Goal: Find specific page/section: Find specific page/section

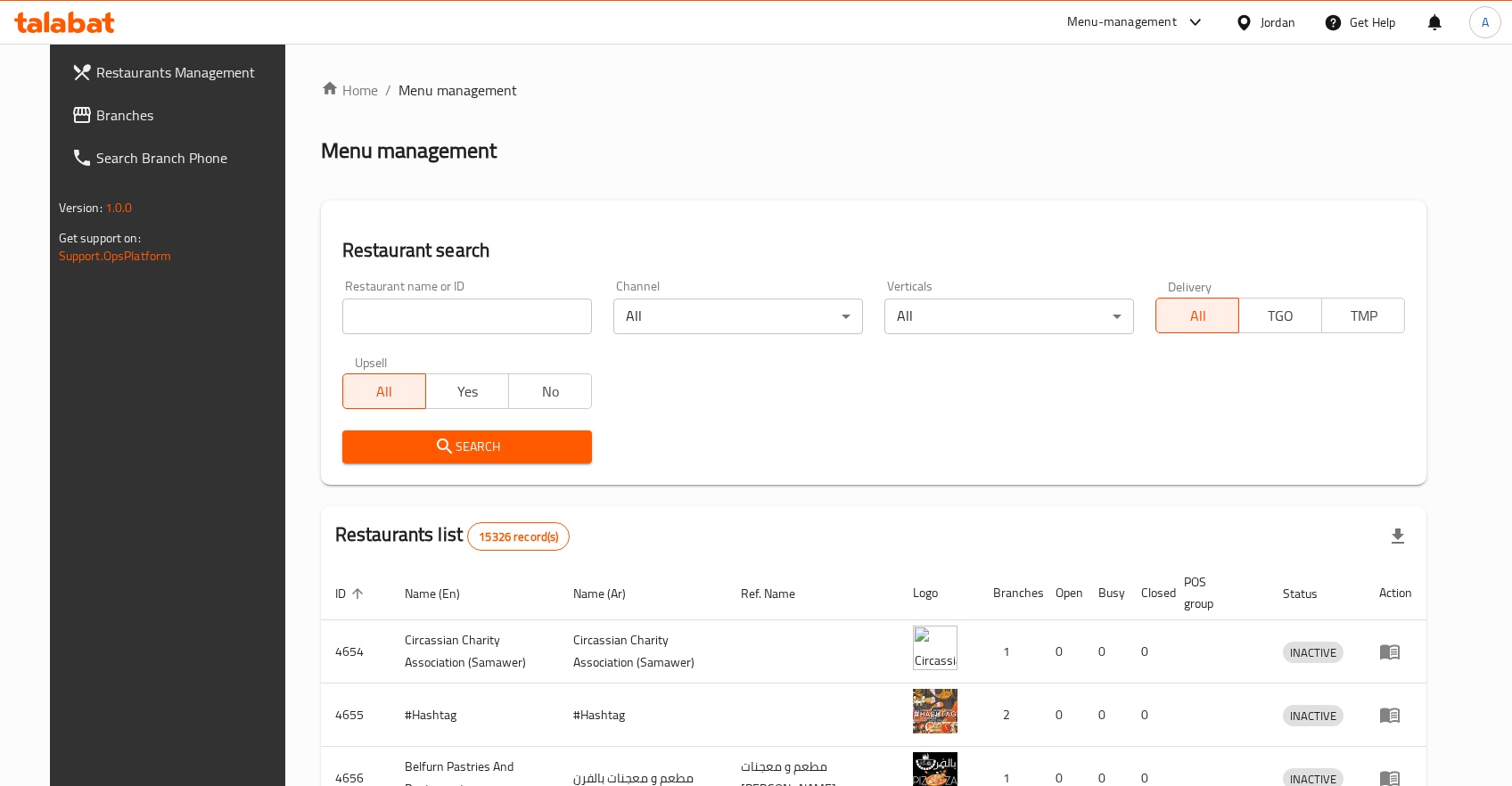
click at [503, 300] on input "search" at bounding box center [467, 316] width 250 height 35
click at [946, 445] on div "Search" at bounding box center [874, 447] width 1085 height 54
click at [468, 327] on input "search" at bounding box center [467, 316] width 250 height 35
click button "Search" at bounding box center [467, 447] width 250 height 33
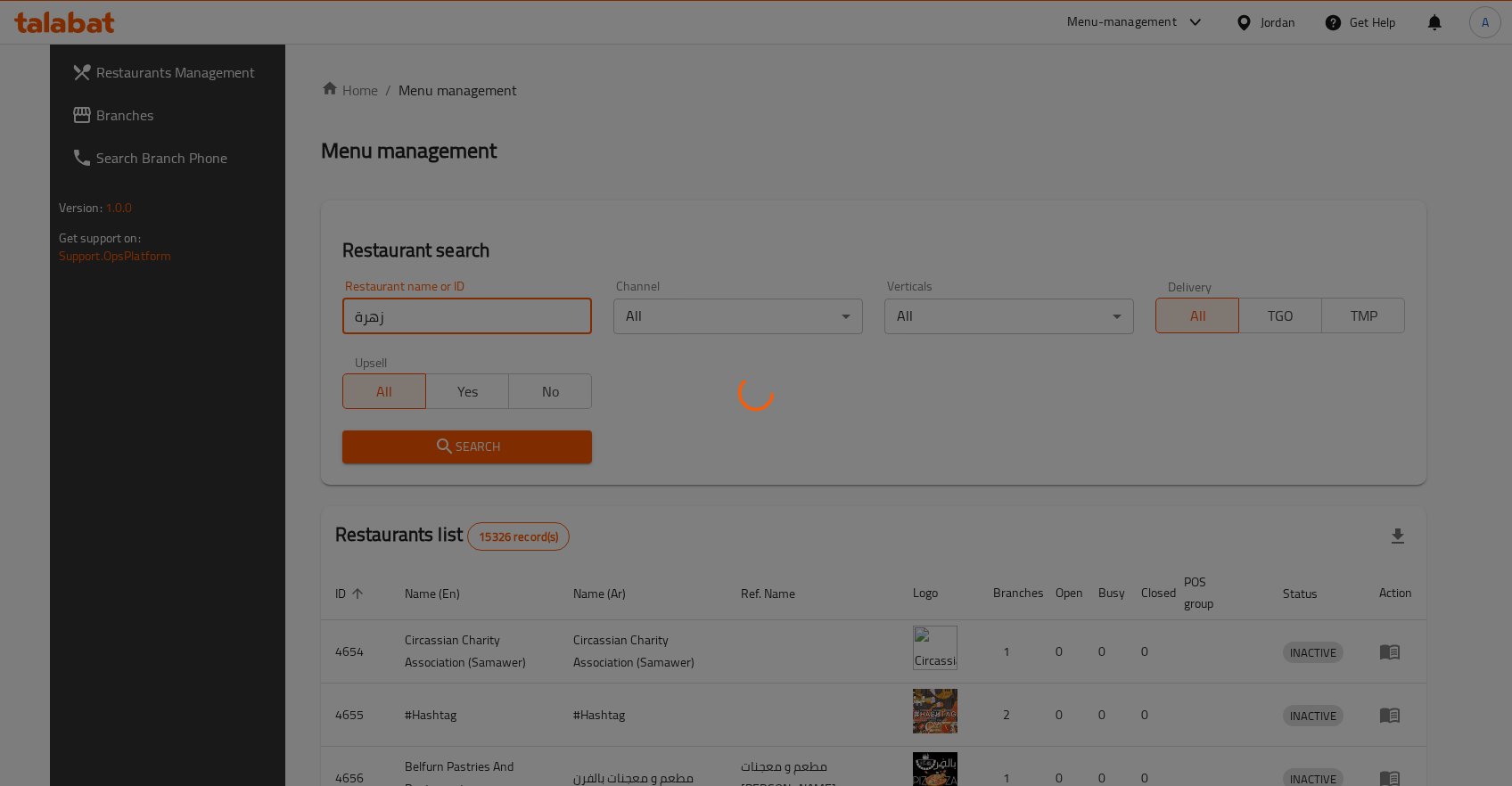
click button "Search" at bounding box center [467, 447] width 250 height 33
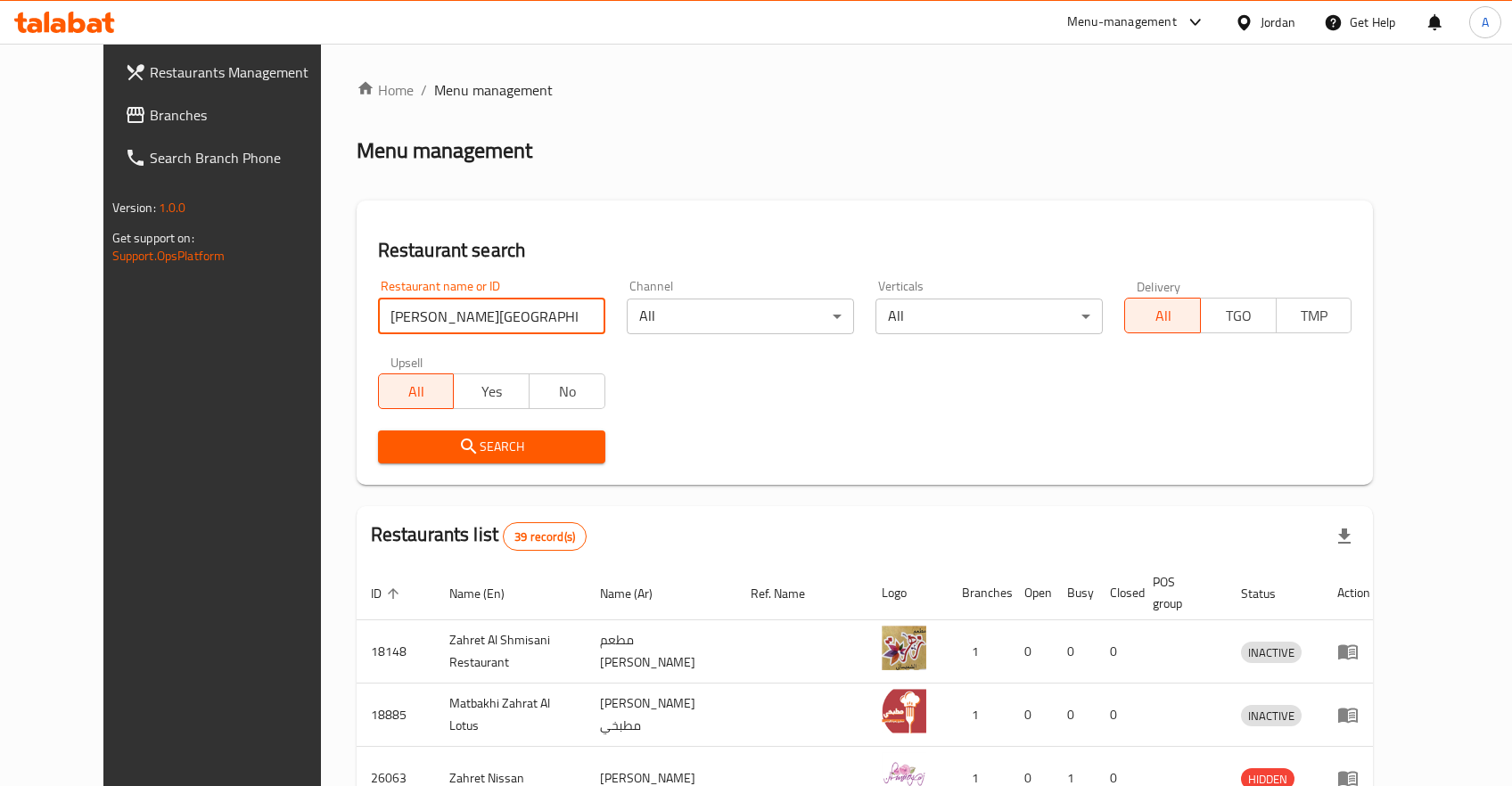
click button "Search" at bounding box center [491, 447] width 227 height 33
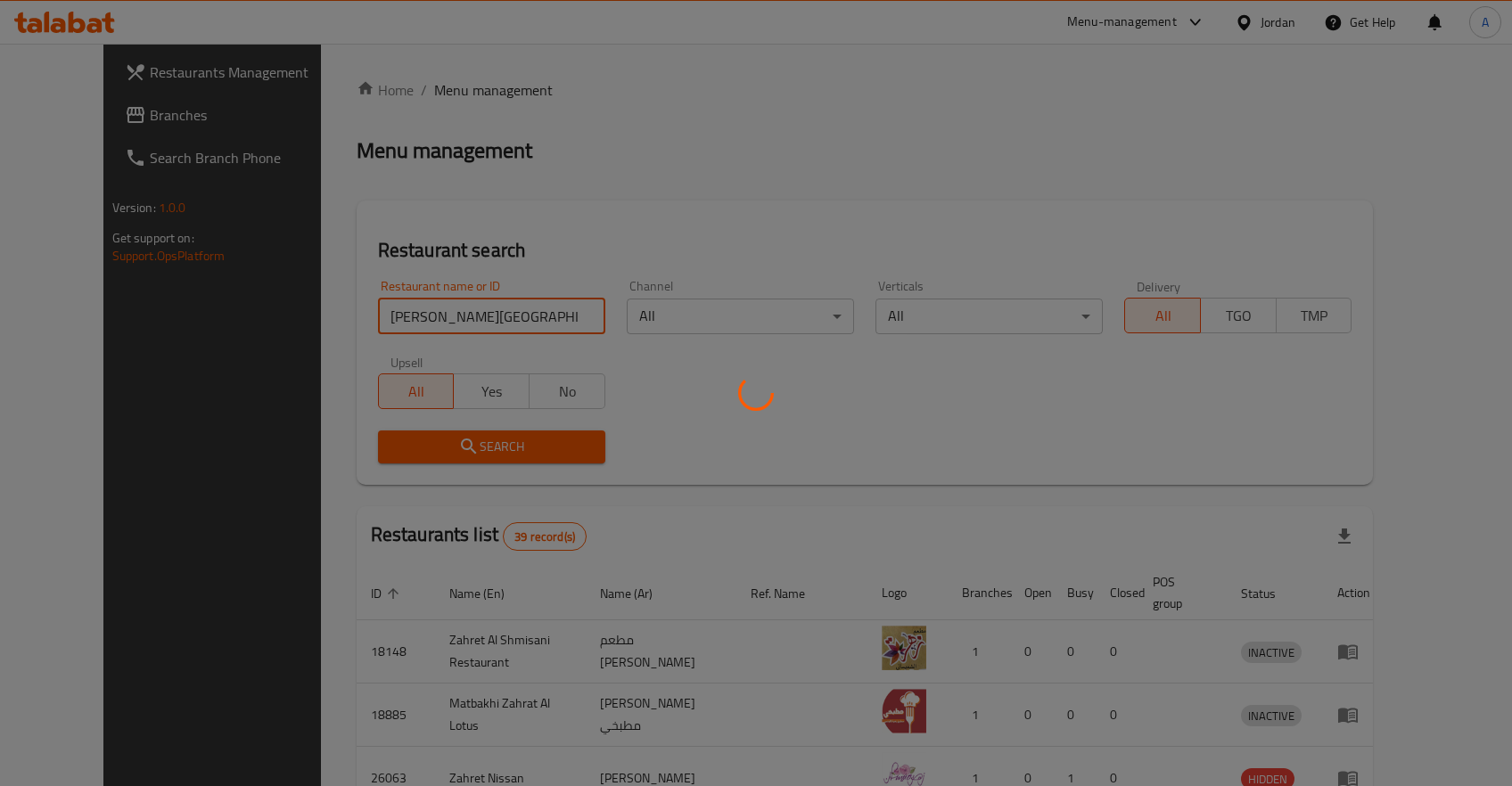
click button "Search" at bounding box center [491, 447] width 227 height 33
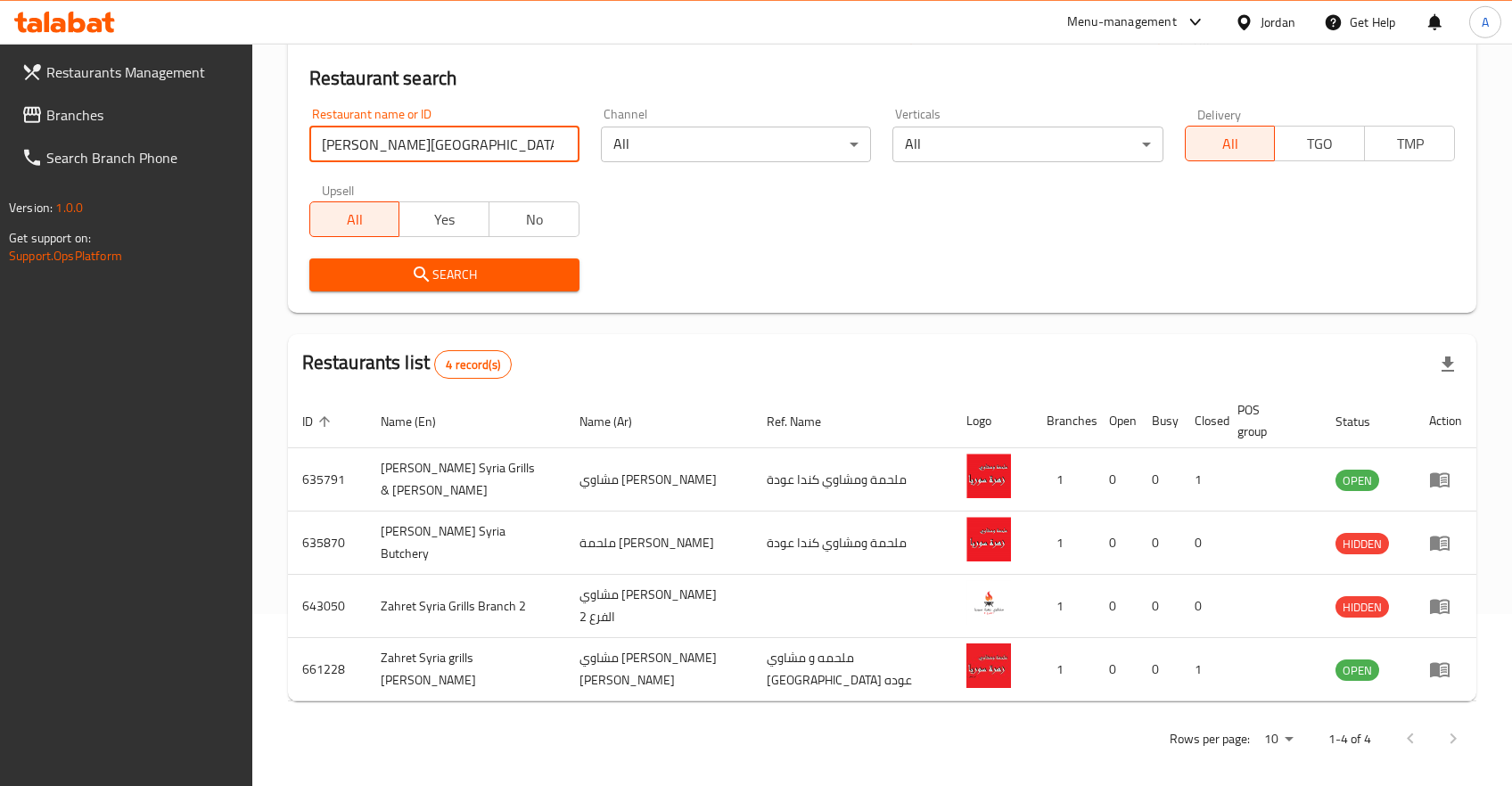
scroll to position [181, 0]
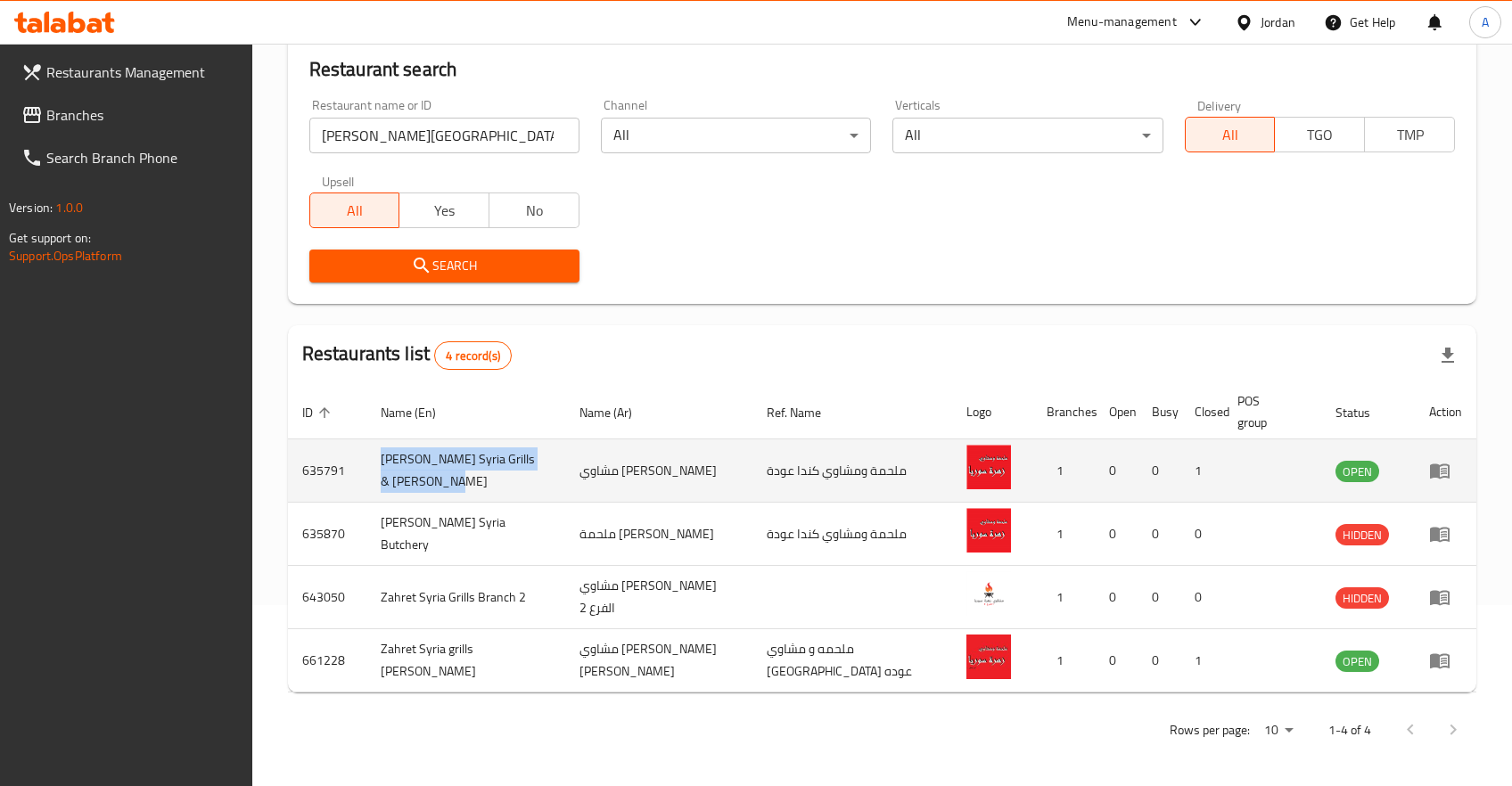
drag, startPoint x: 442, startPoint y: 487, endPoint x: 375, endPoint y: 452, distance: 75.6
click at [375, 452] on td "Abu Abdo Zahret Syria Grills & Butchery" at bounding box center [466, 471] width 199 height 63
copy td "635791"
click at [452, 488] on td "Abu Abdo Zahret Syria Grills & Butchery" at bounding box center [466, 471] width 199 height 63
drag, startPoint x: 446, startPoint y: 489, endPoint x: 373, endPoint y: 455, distance: 80.5
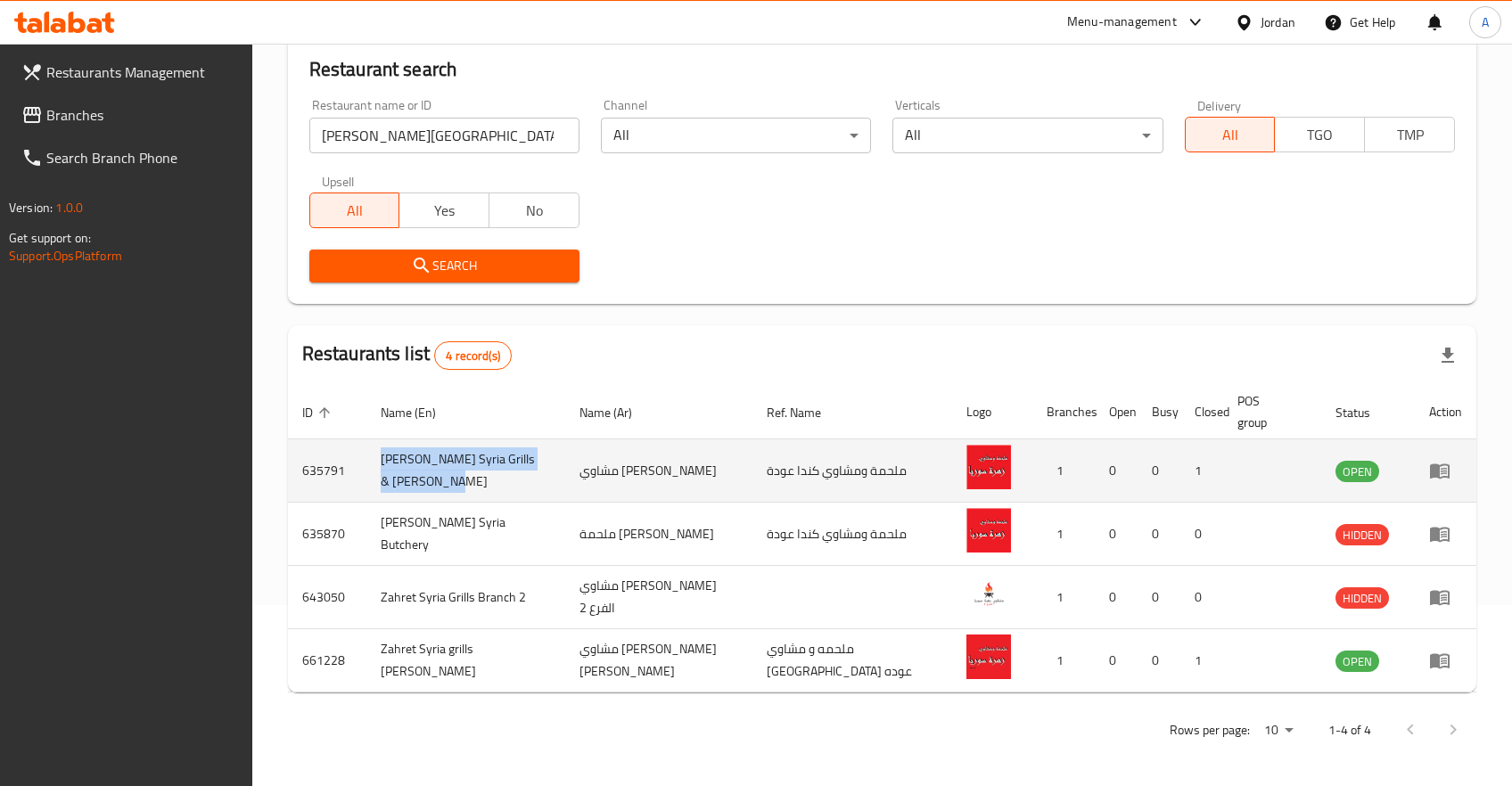
click at [373, 455] on td "Abu Abdo Zahret Syria Grills & Butchery" at bounding box center [466, 471] width 199 height 63
copy td "Abu Abdo Zahret Syria Grills & Butchery"
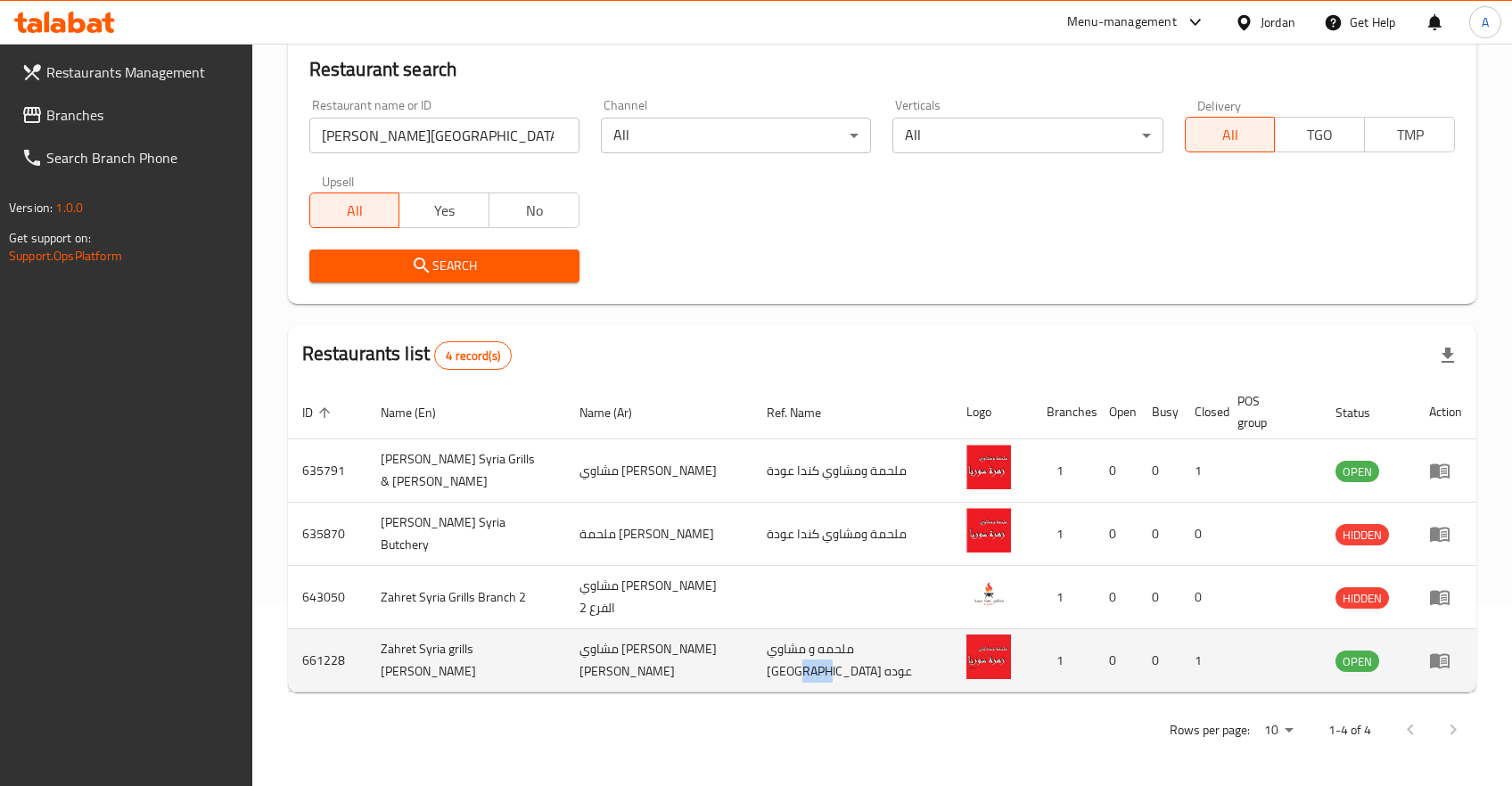
drag, startPoint x: 877, startPoint y: 660, endPoint x: 772, endPoint y: 658, distance: 105.0
click at [773, 658] on td "ملحمه و مشاوي كندا عوده" at bounding box center [852, 661] width 199 height 63
drag, startPoint x: 823, startPoint y: 675, endPoint x: 707, endPoint y: 644, distance: 120.1
click at [707, 644] on tr "661228 Zahret Syria grills Abu Jafar مشاوي زهرة سوريا ابو جعفر ملحمه و مشاوي كن…" at bounding box center [881, 661] width 1188 height 63
click at [442, 662] on td "Zahret Syria grills Abu Jafar" at bounding box center [466, 661] width 199 height 63
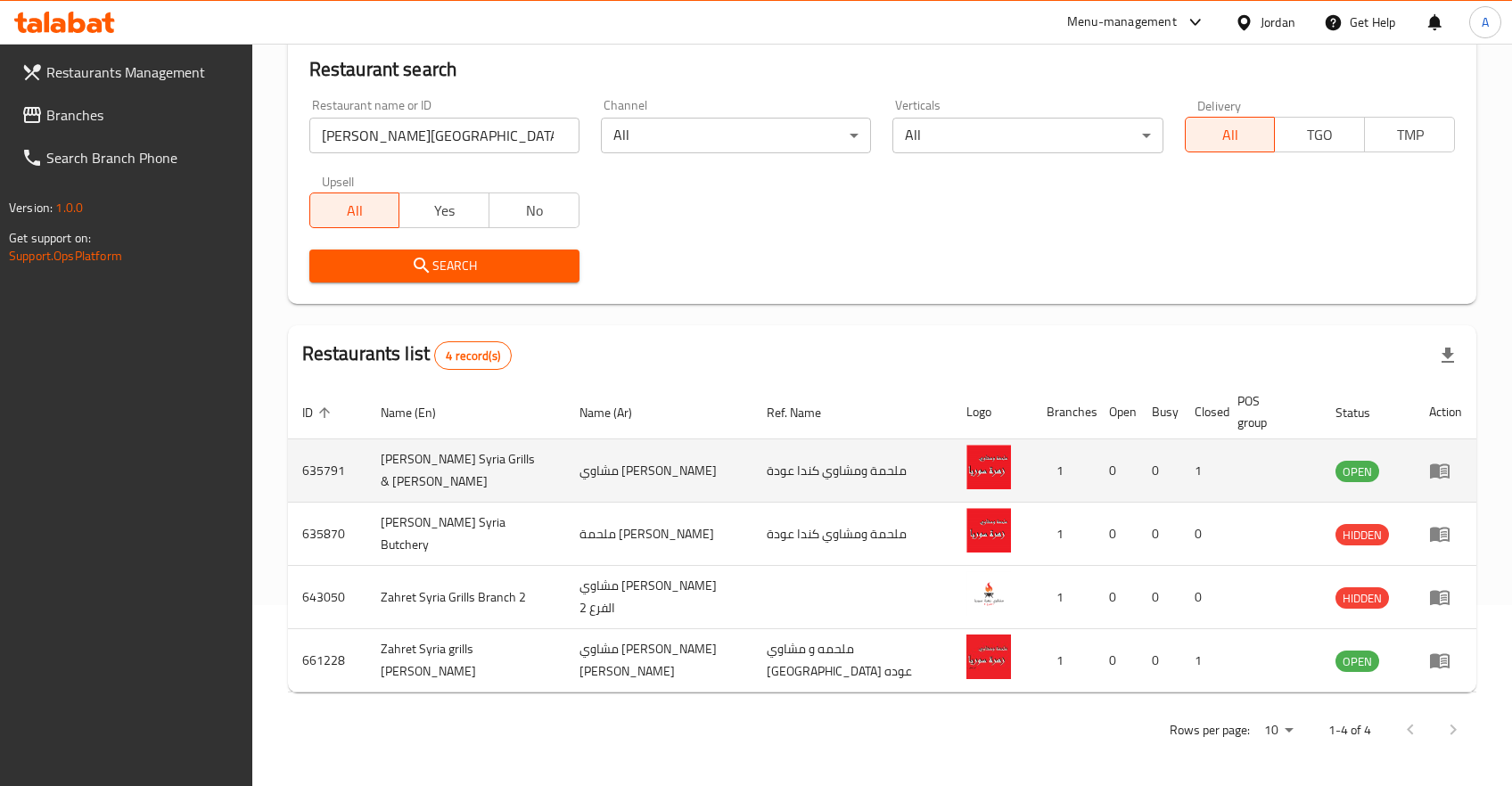
click at [636, 475] on td "مشاوي ابو عبدو زهرة سوريا" at bounding box center [659, 471] width 187 height 63
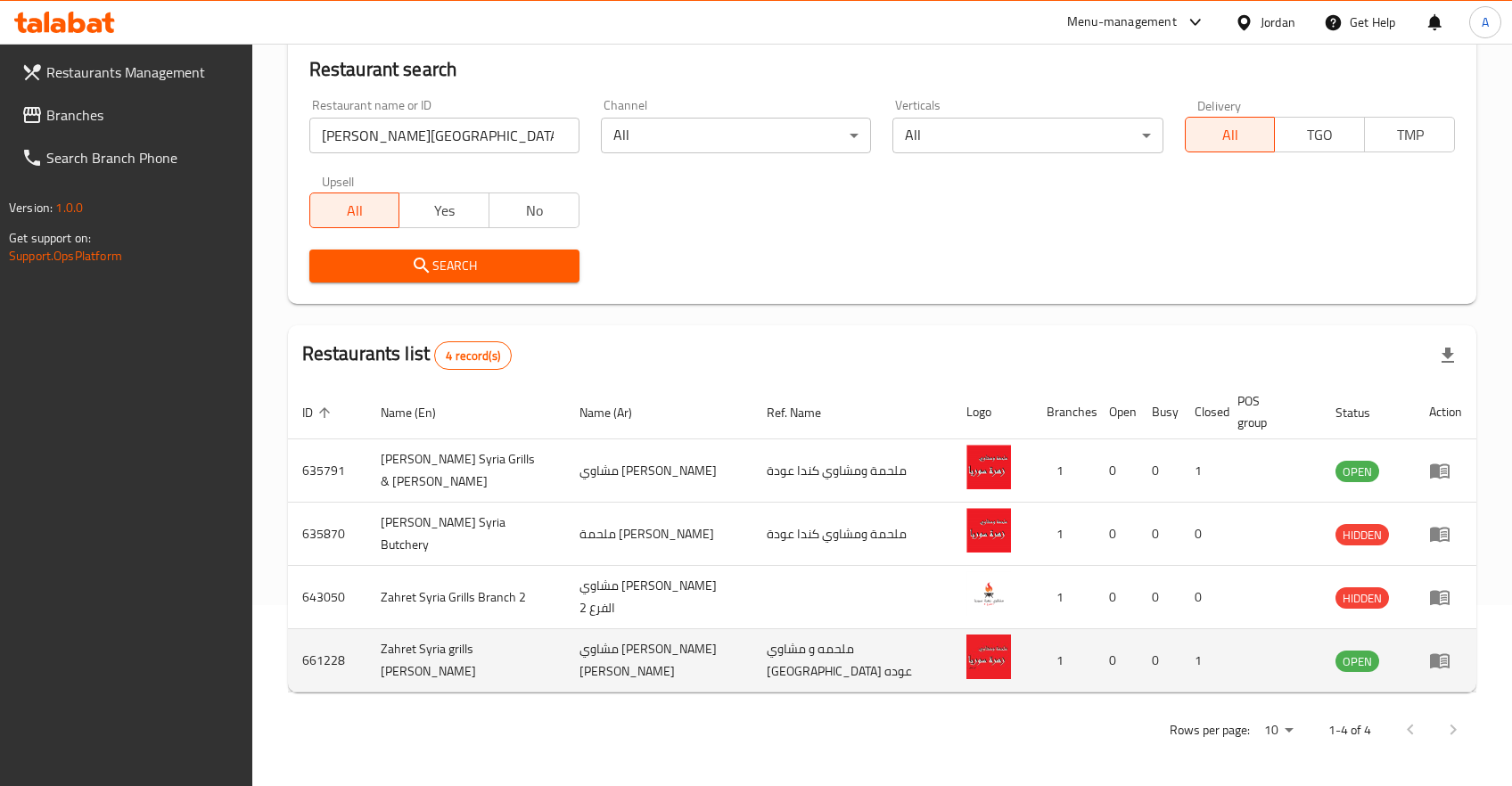
click at [644, 649] on td "مشاوي زهرة سوريا ابو جعفر" at bounding box center [659, 661] width 187 height 63
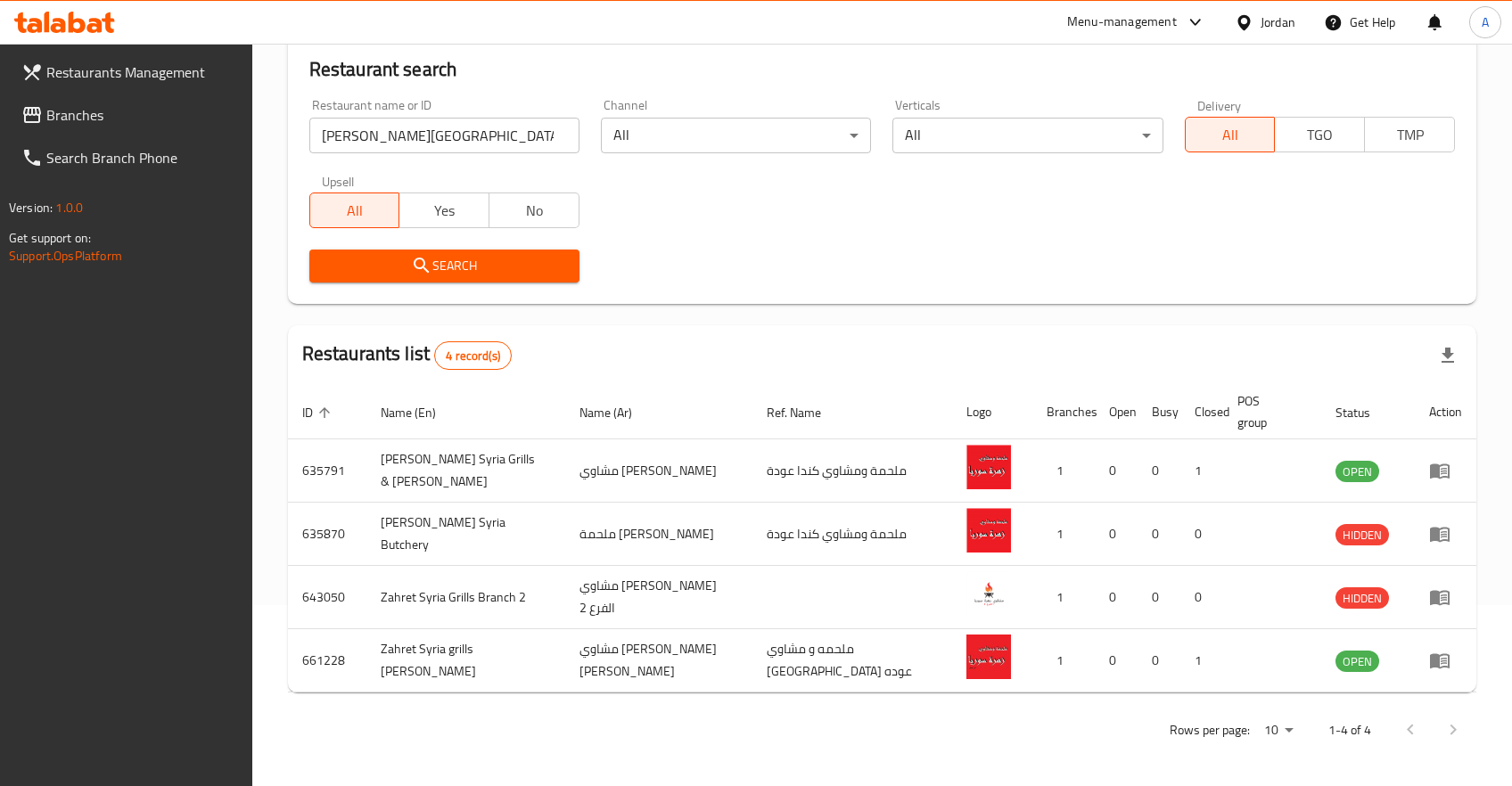
click at [805, 376] on div "Restaurants list 4 record(s)" at bounding box center [881, 355] width 1188 height 61
click at [403, 108] on div "Restaurant name or ID زهرة سوريا Restaurant name or ID" at bounding box center [444, 126] width 271 height 54
click at [407, 121] on input "زهرة سوريا" at bounding box center [444, 135] width 271 height 35
type input "hf, ugd"
click button "Search" at bounding box center [444, 266] width 271 height 33
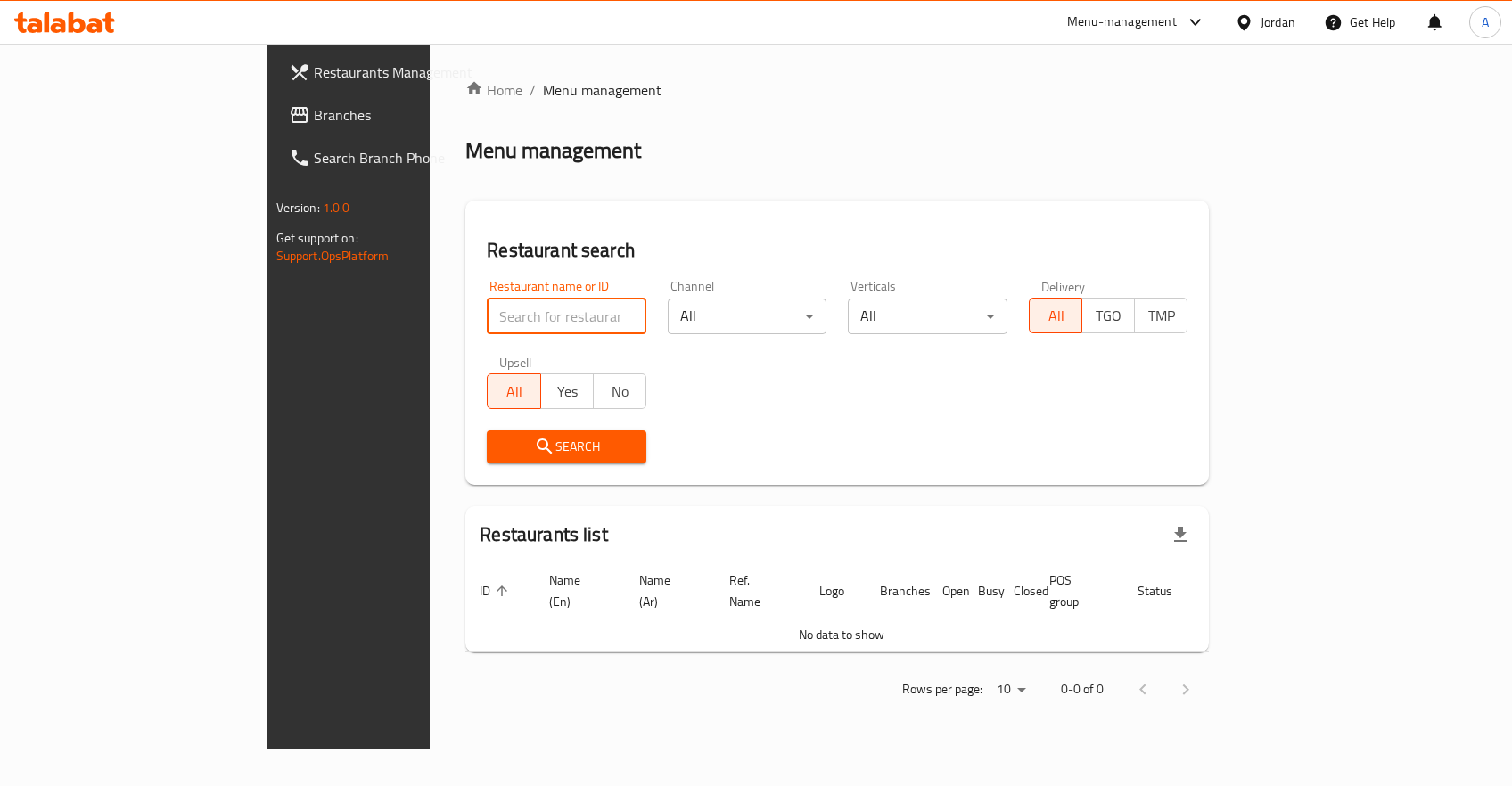
scroll to position [0, 0]
type input "[PERSON_NAME]"
click button "Search" at bounding box center [566, 447] width 159 height 33
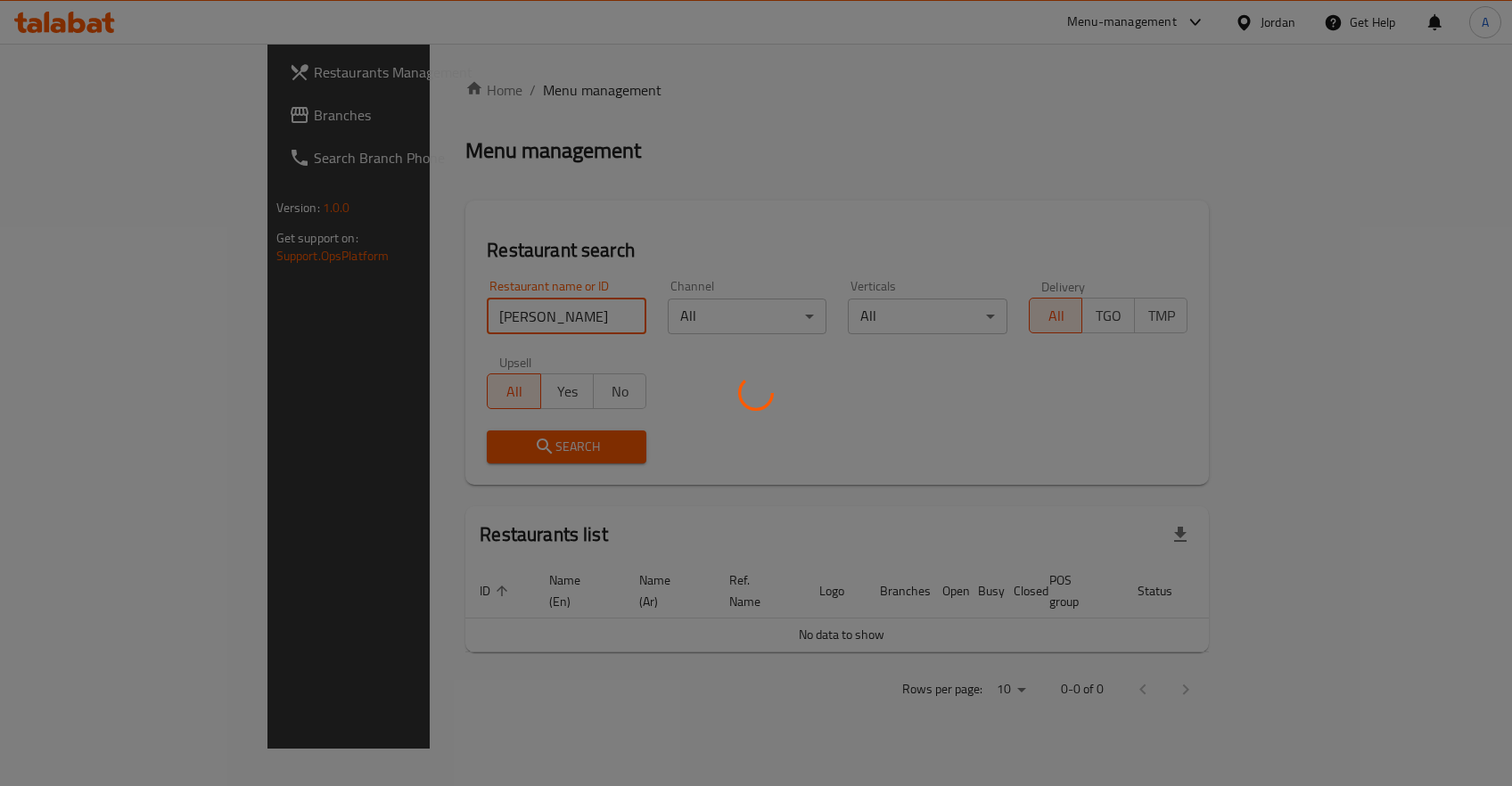
click button "Search" at bounding box center [566, 447] width 159 height 33
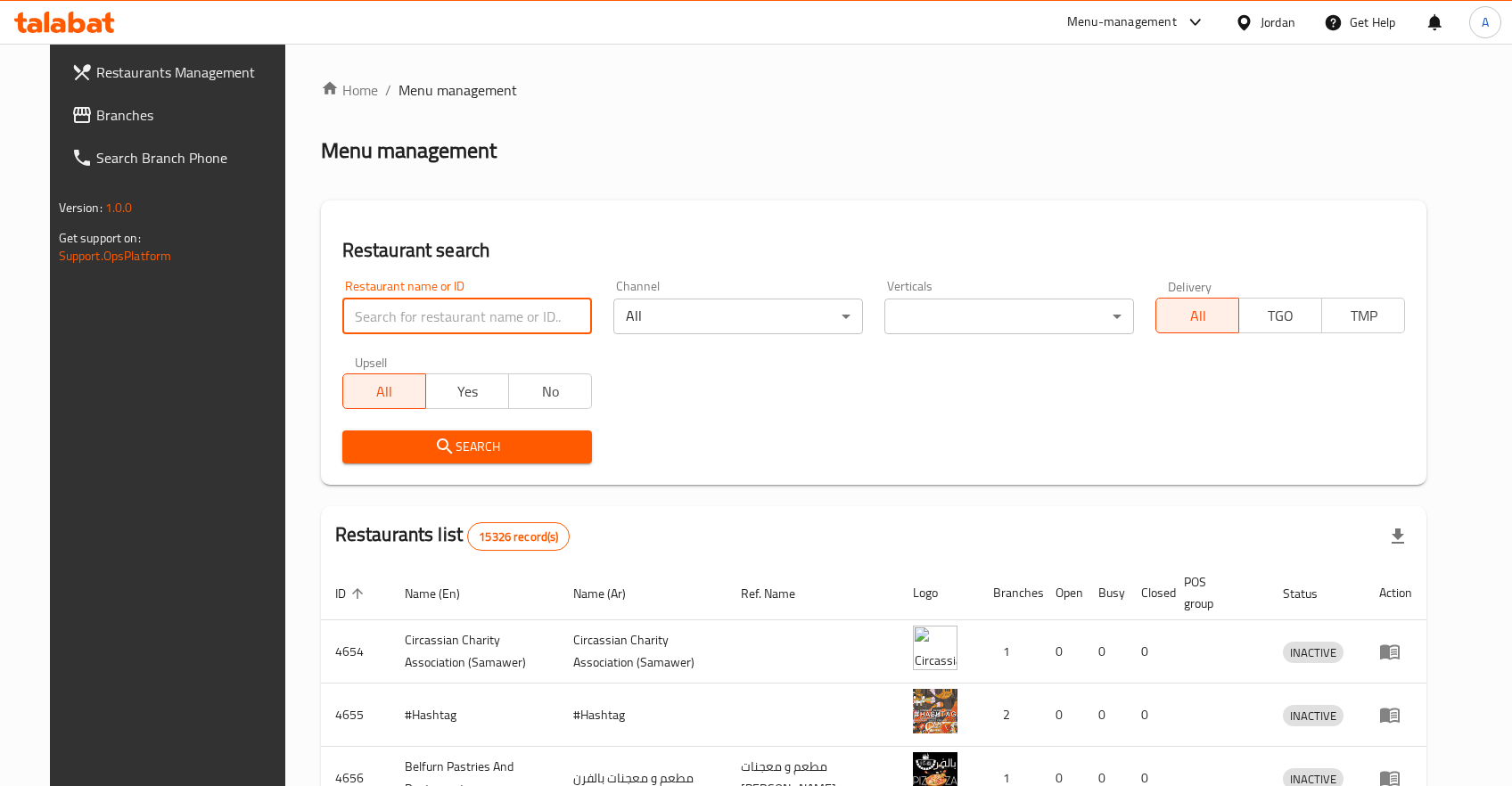
click at [456, 299] on input "search" at bounding box center [467, 316] width 250 height 35
type input "ب"
click button "Search" at bounding box center [467, 447] width 250 height 33
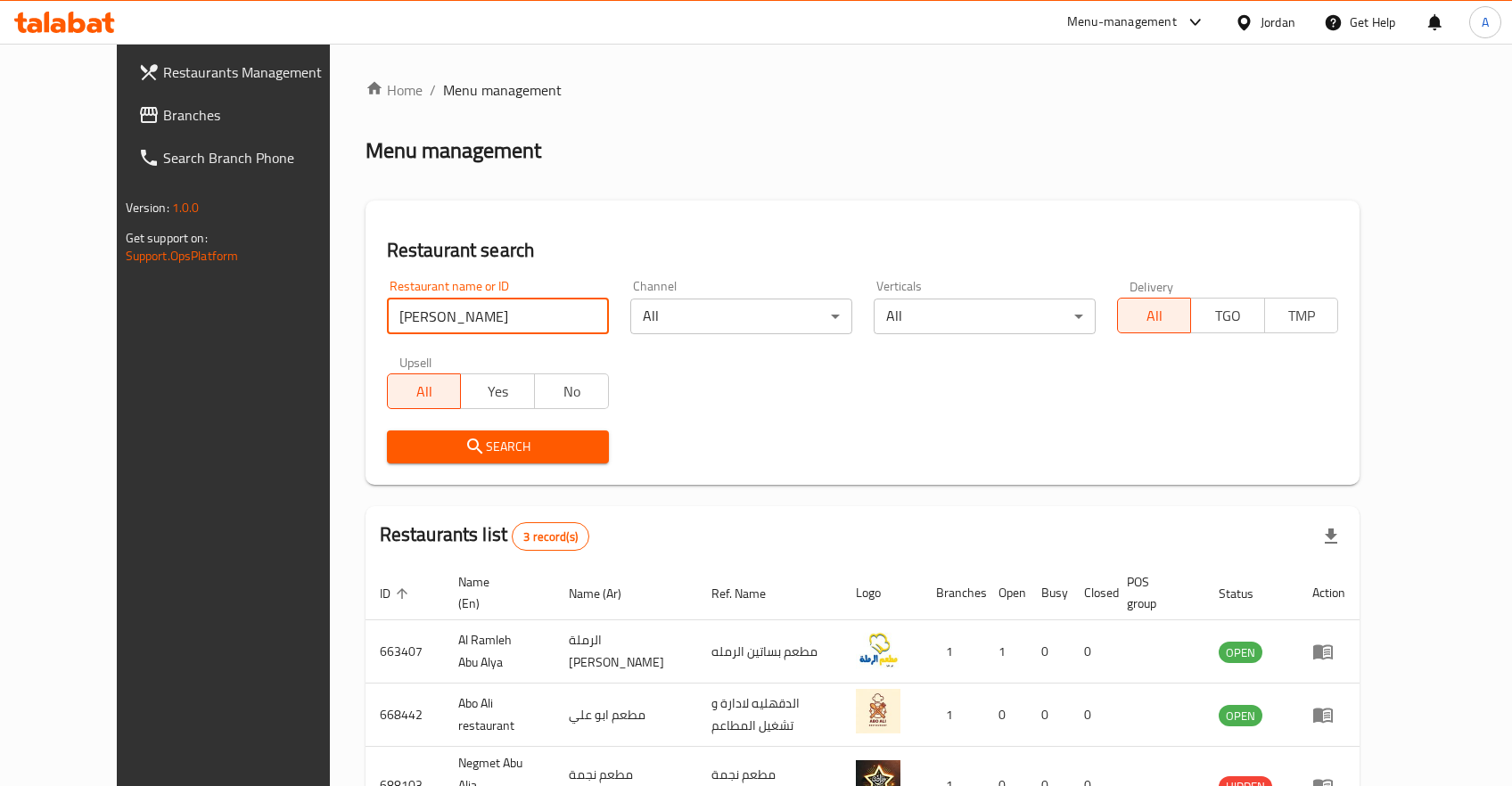
scroll to position [98, 0]
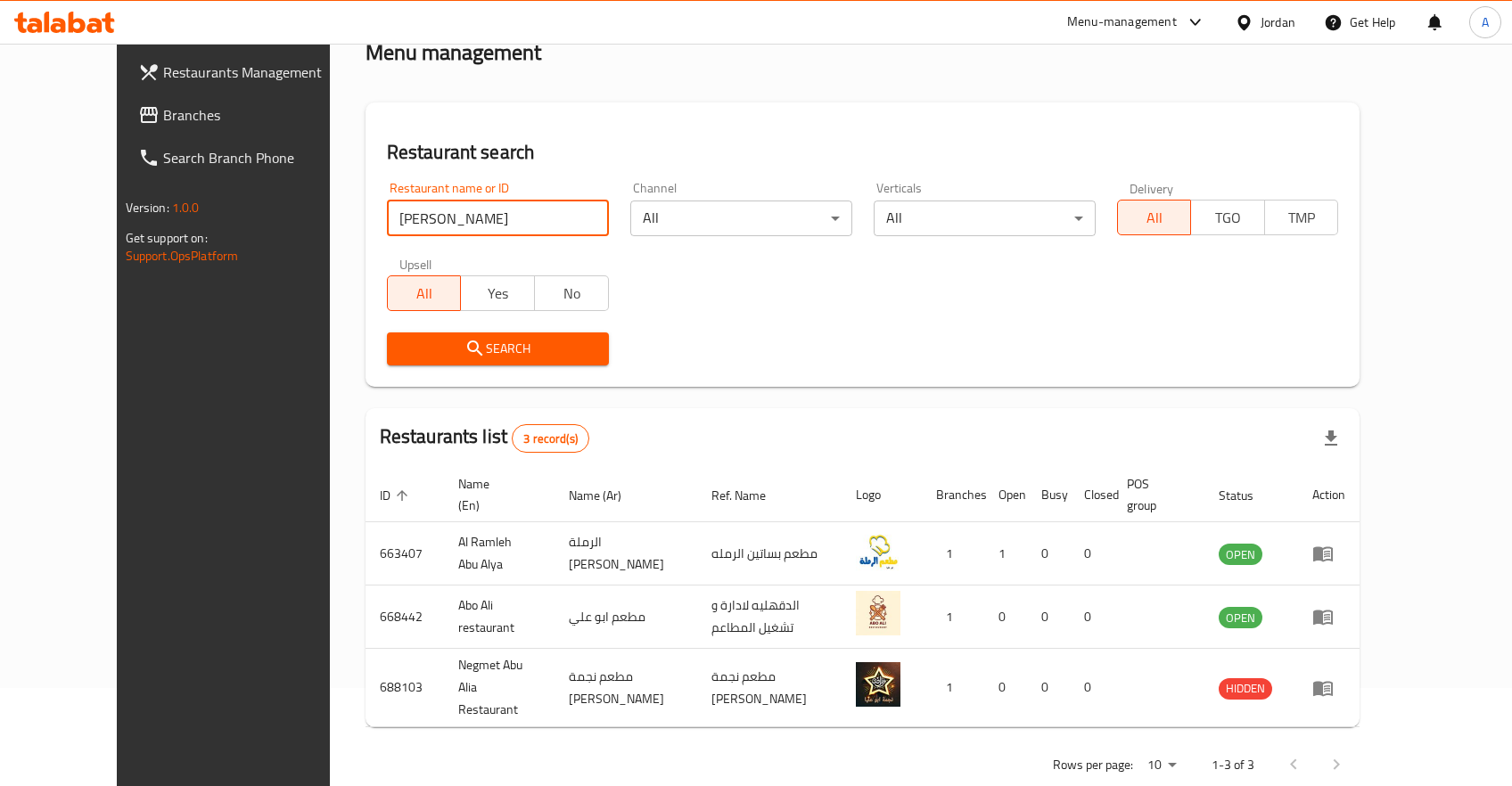
click at [393, 222] on input "[PERSON_NAME]" at bounding box center [498, 218] width 222 height 35
type input "مشتابو علي"
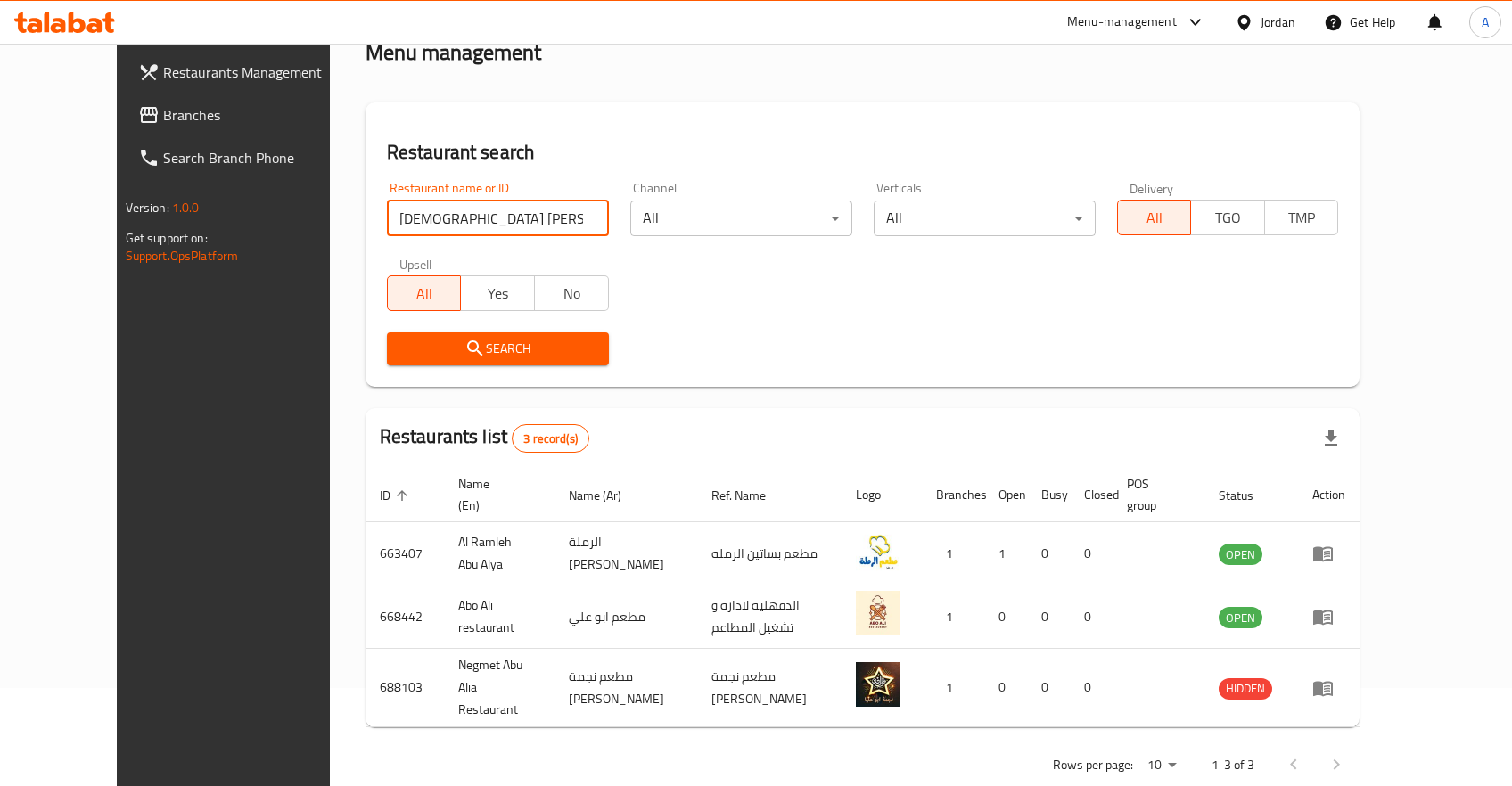
click button "Search" at bounding box center [498, 349] width 222 height 33
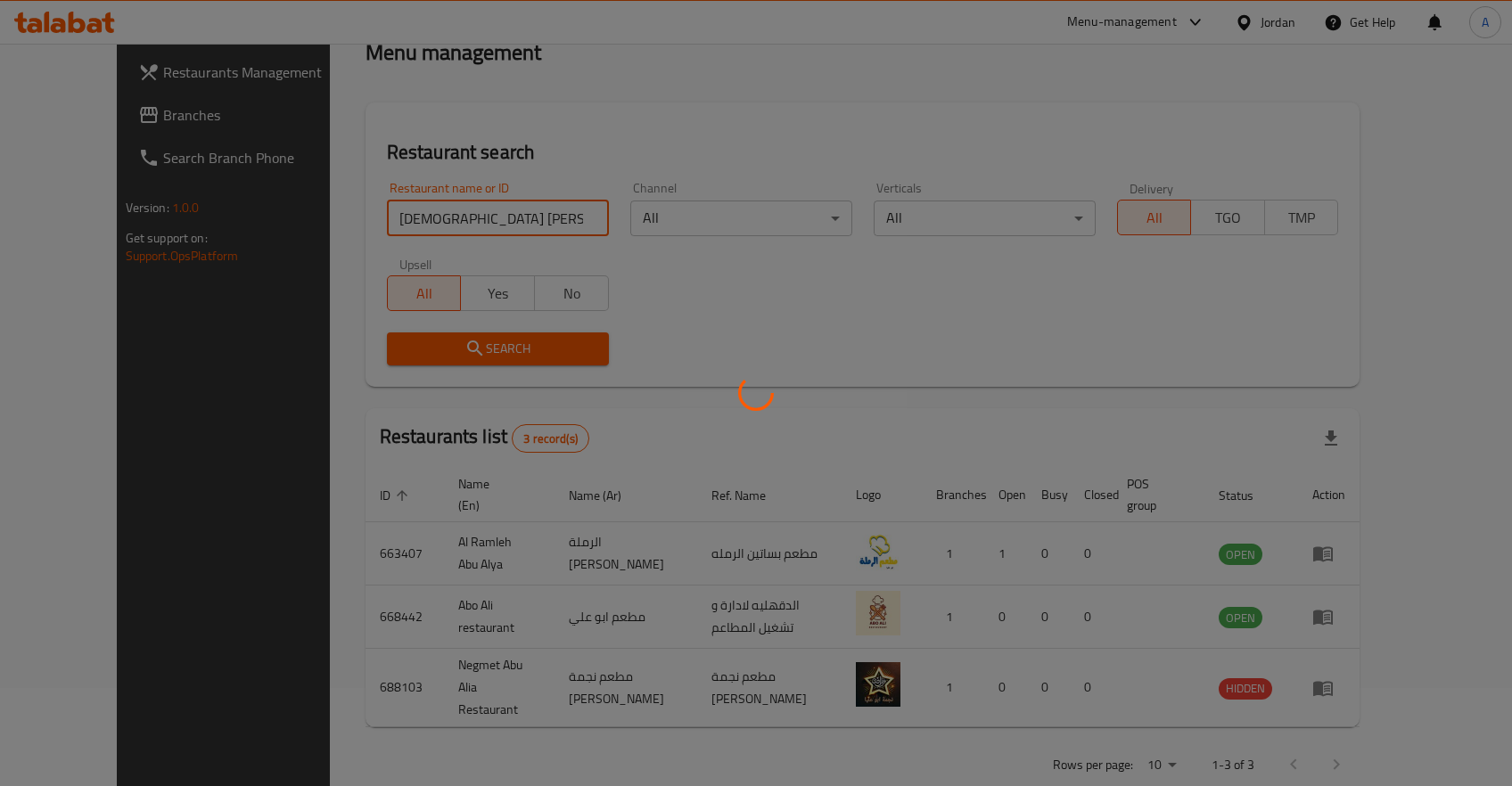
click button "Search" at bounding box center [498, 349] width 222 height 33
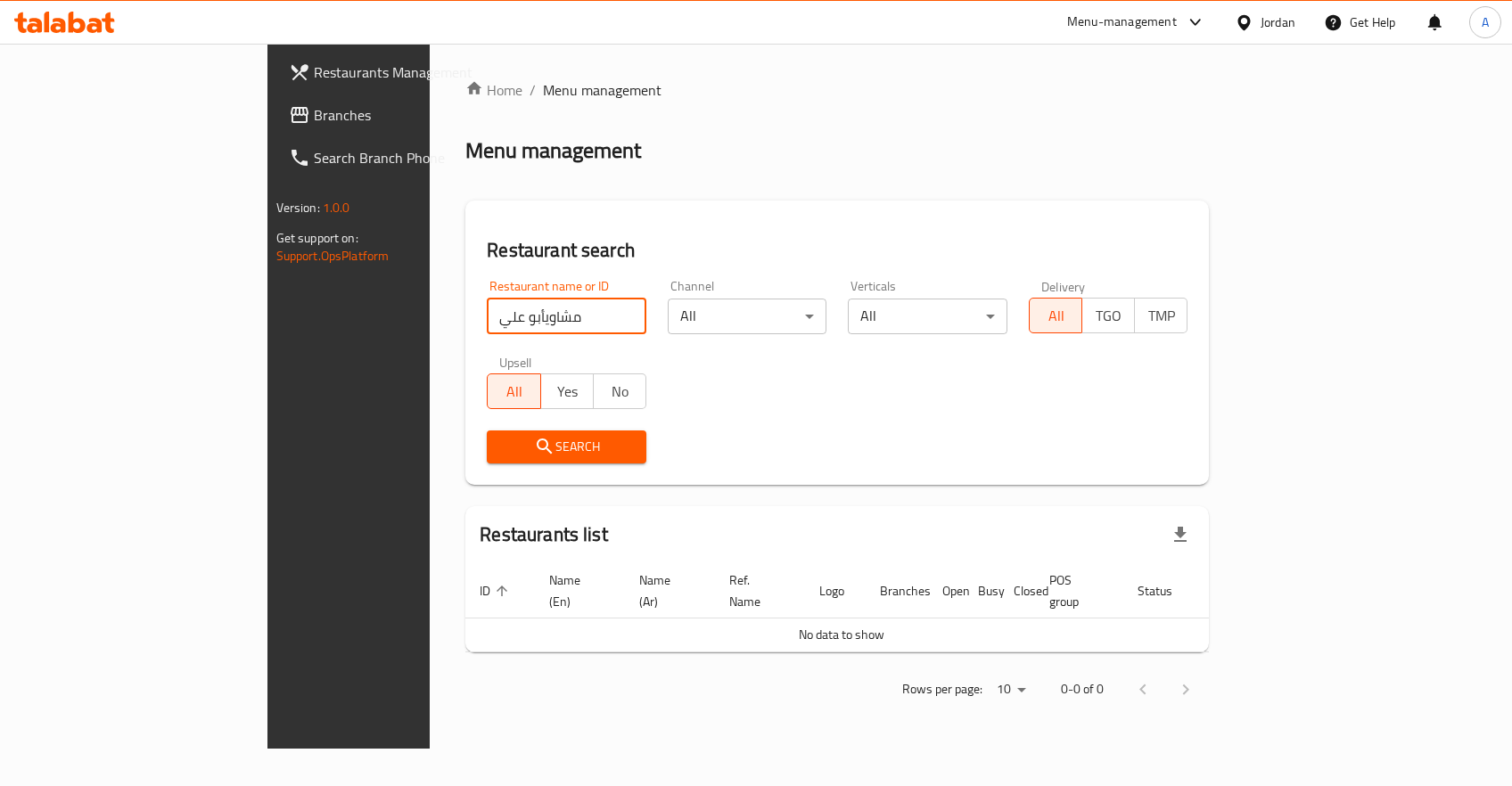
click button "Search" at bounding box center [566, 447] width 159 height 33
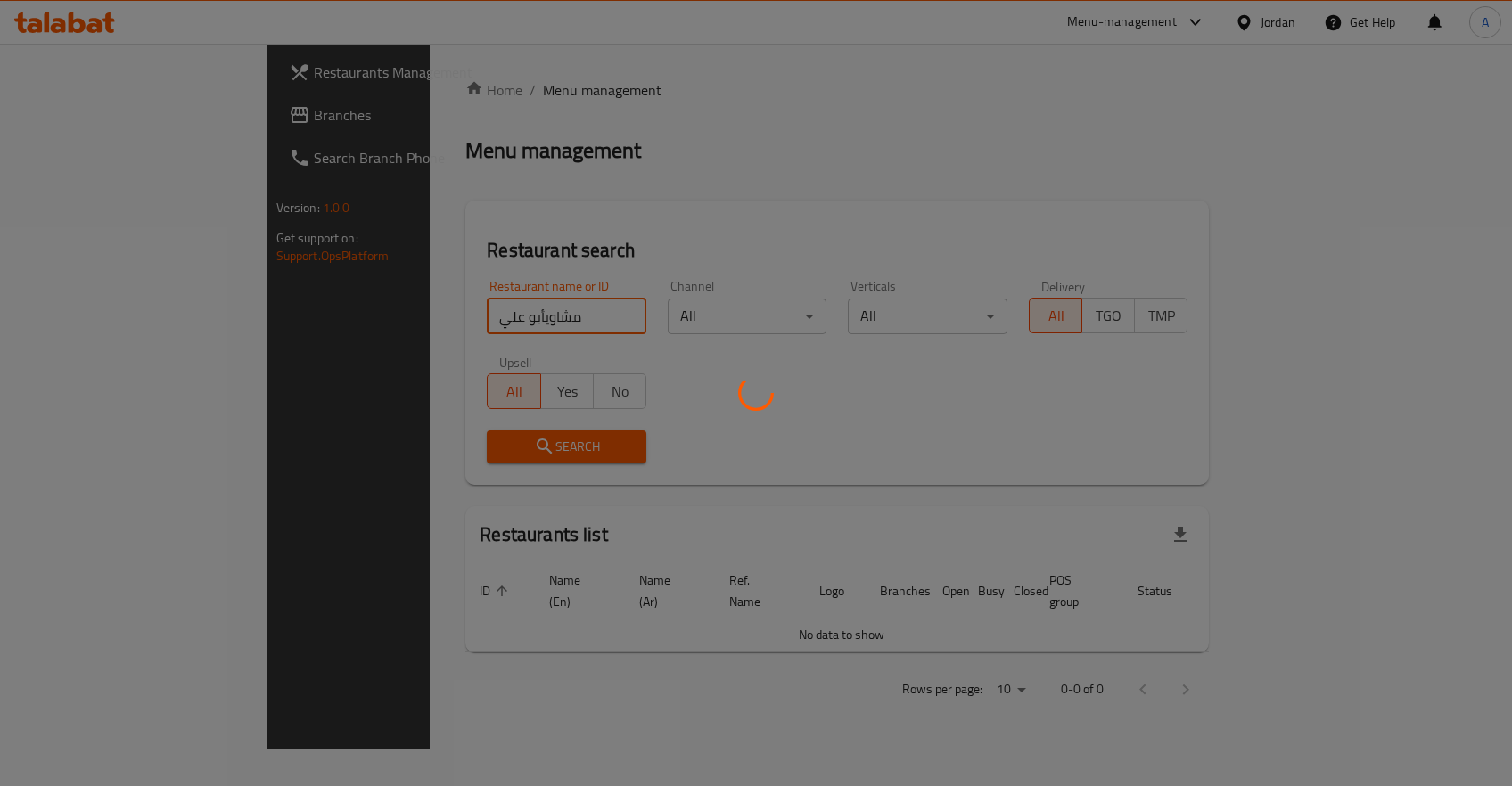
click button "Search" at bounding box center [566, 447] width 159 height 33
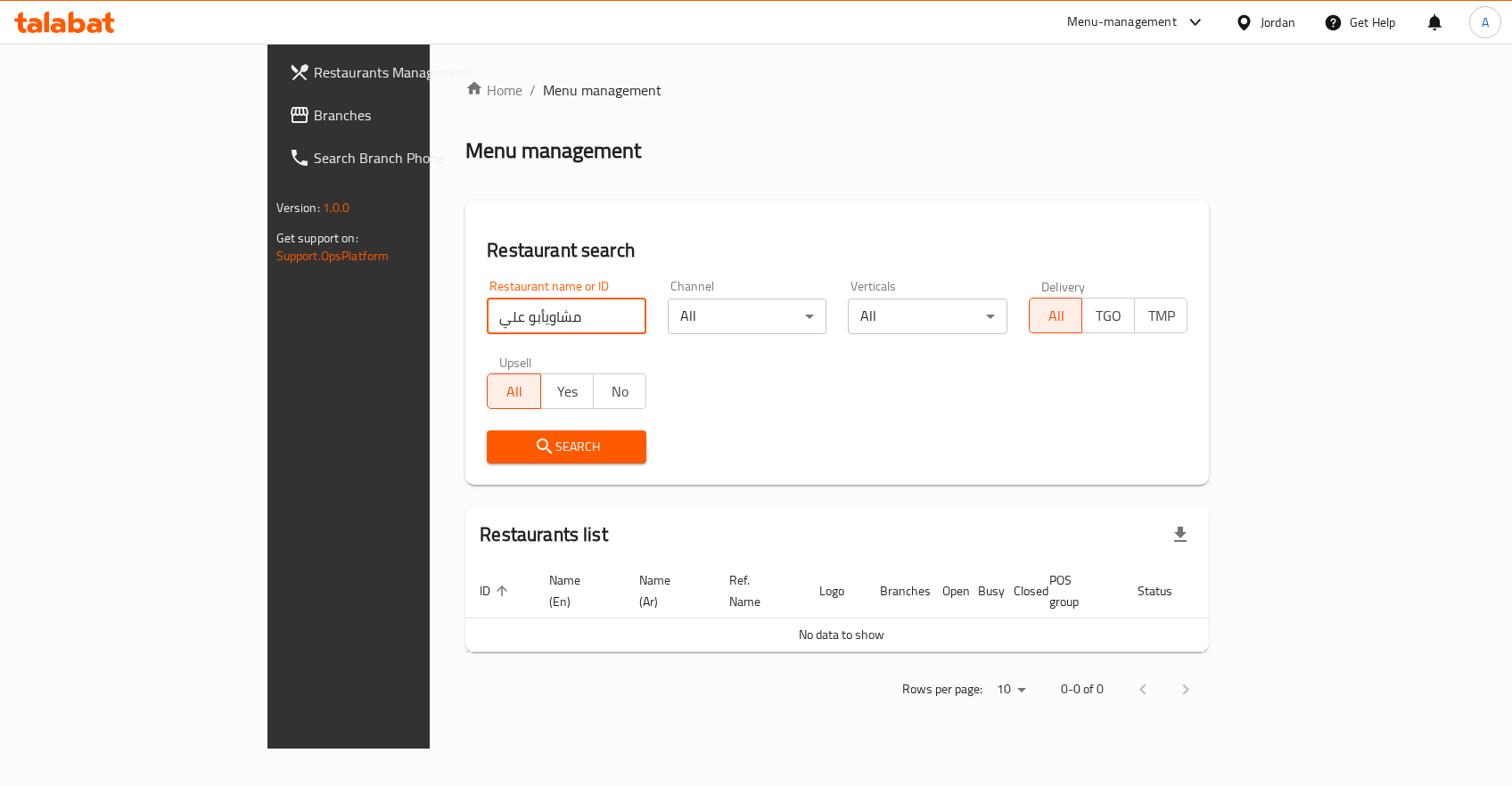
click at [487, 317] on input "مشاويأبو علي" at bounding box center [566, 316] width 159 height 35
click at [487, 320] on input "مشاويأبو علي" at bounding box center [566, 316] width 159 height 35
click at [537, 440] on icon "submit" at bounding box center [544, 446] width 15 height 15
click at [422, 440] on div at bounding box center [756, 393] width 1512 height 786
drag, startPoint x: 321, startPoint y: 326, endPoint x: 232, endPoint y: 329, distance: 89.1
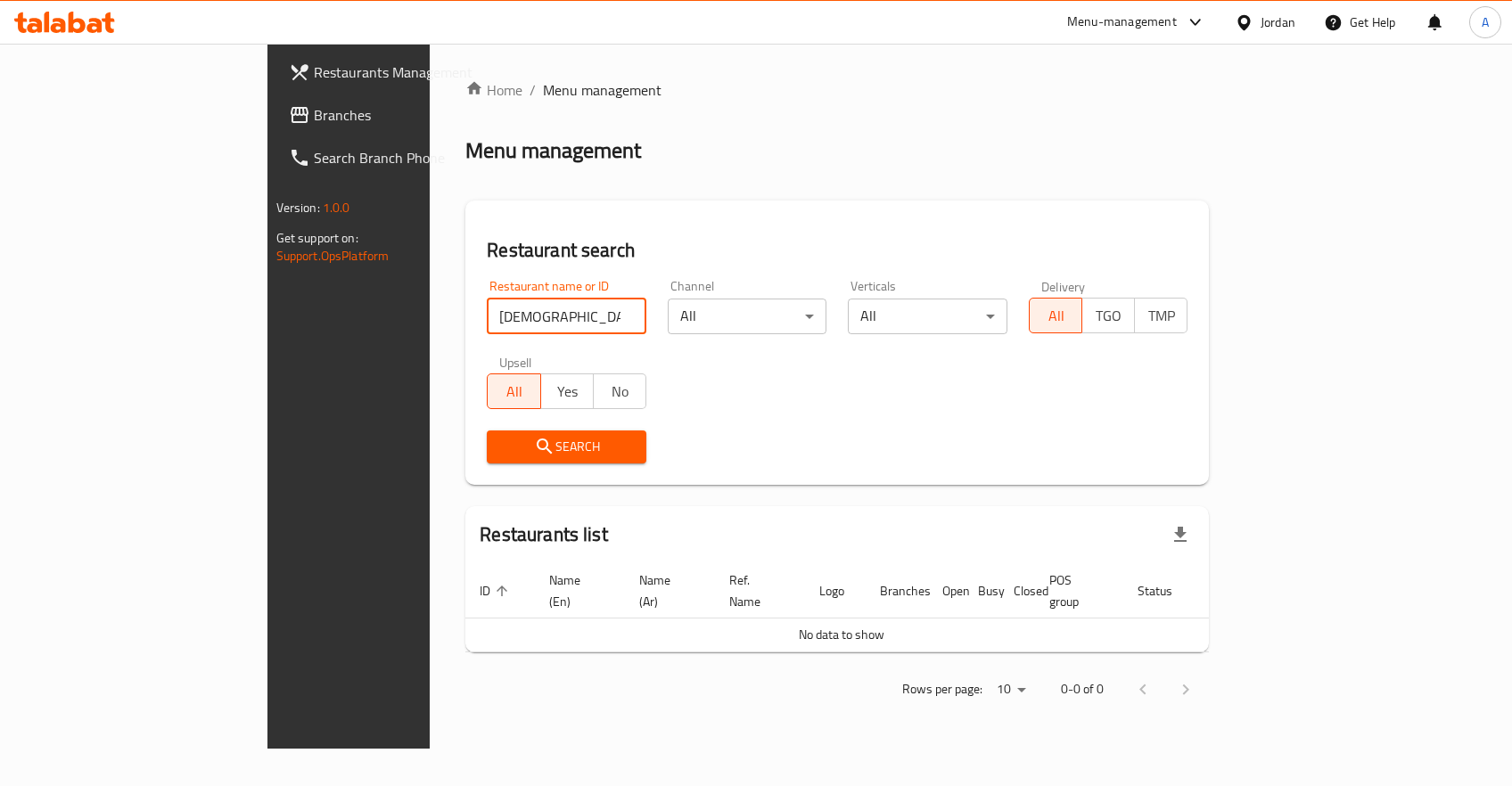
click at [487, 329] on input "[DEMOGRAPHIC_DATA][PERSON_NAME]" at bounding box center [566, 316] width 159 height 35
type input "مشاوي"
paste input "ملحمة ومشاوي كندا عودة"
type input "ملحمة ومشاوي كندا عودة"
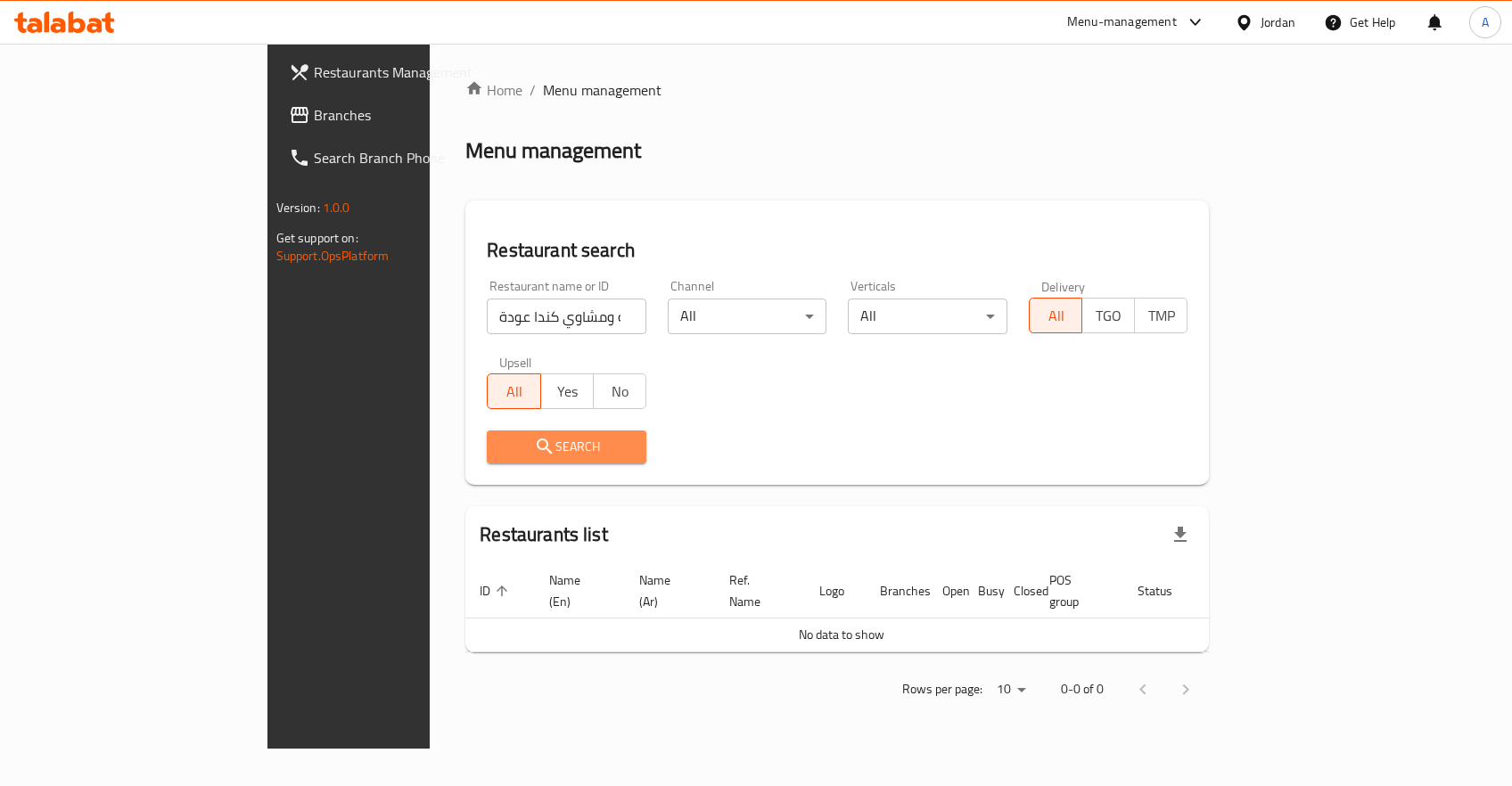
click at [534, 449] on icon "submit" at bounding box center [545, 447] width 22 height 22
drag, startPoint x: 489, startPoint y: 314, endPoint x: 157, endPoint y: 326, distance: 332.2
click at [487, 328] on input "ملحمة ومشاوي كندا عودة" at bounding box center [566, 316] width 159 height 35
click button "Search" at bounding box center [566, 447] width 159 height 33
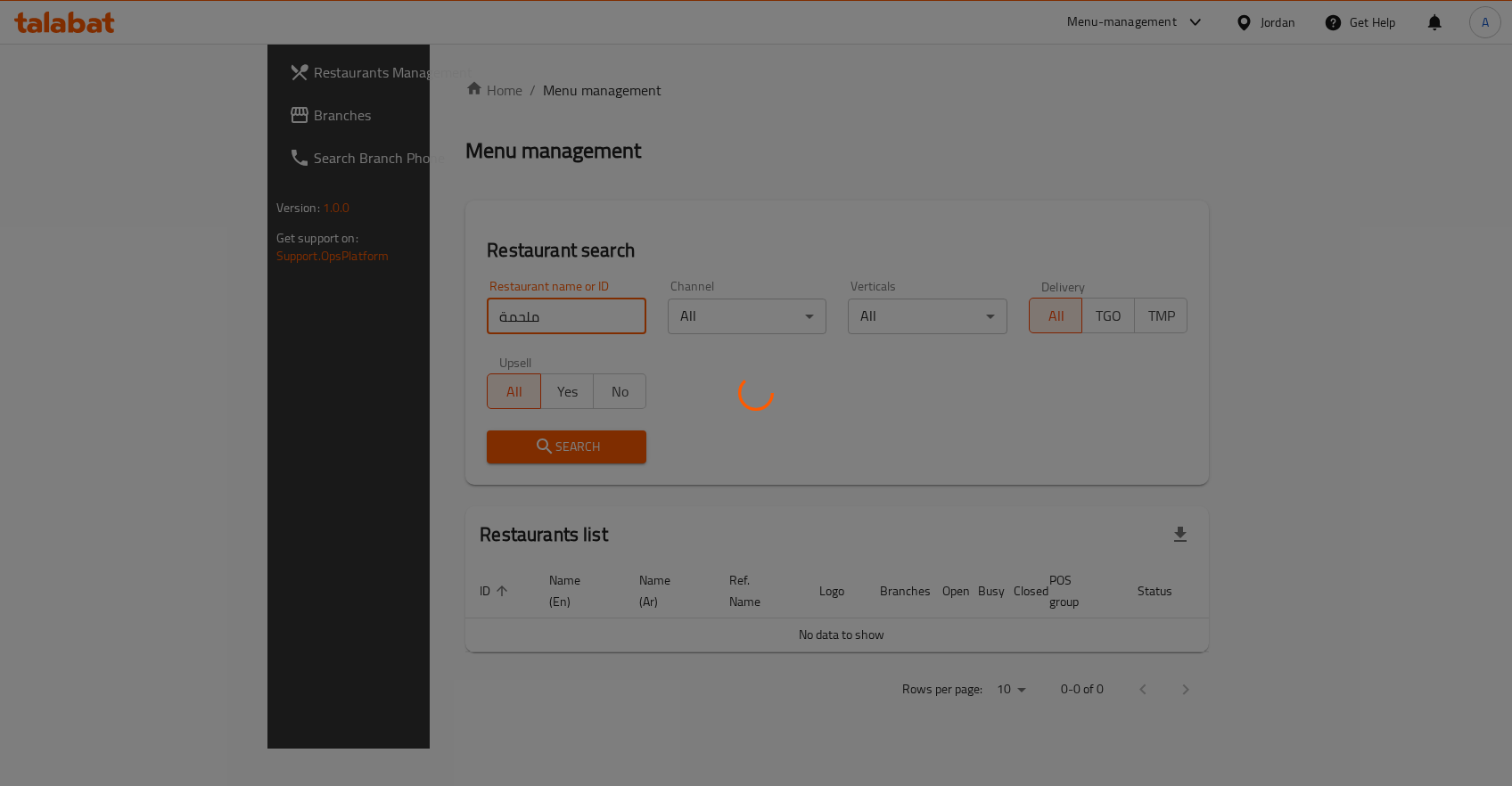
click button "Search" at bounding box center [566, 447] width 159 height 33
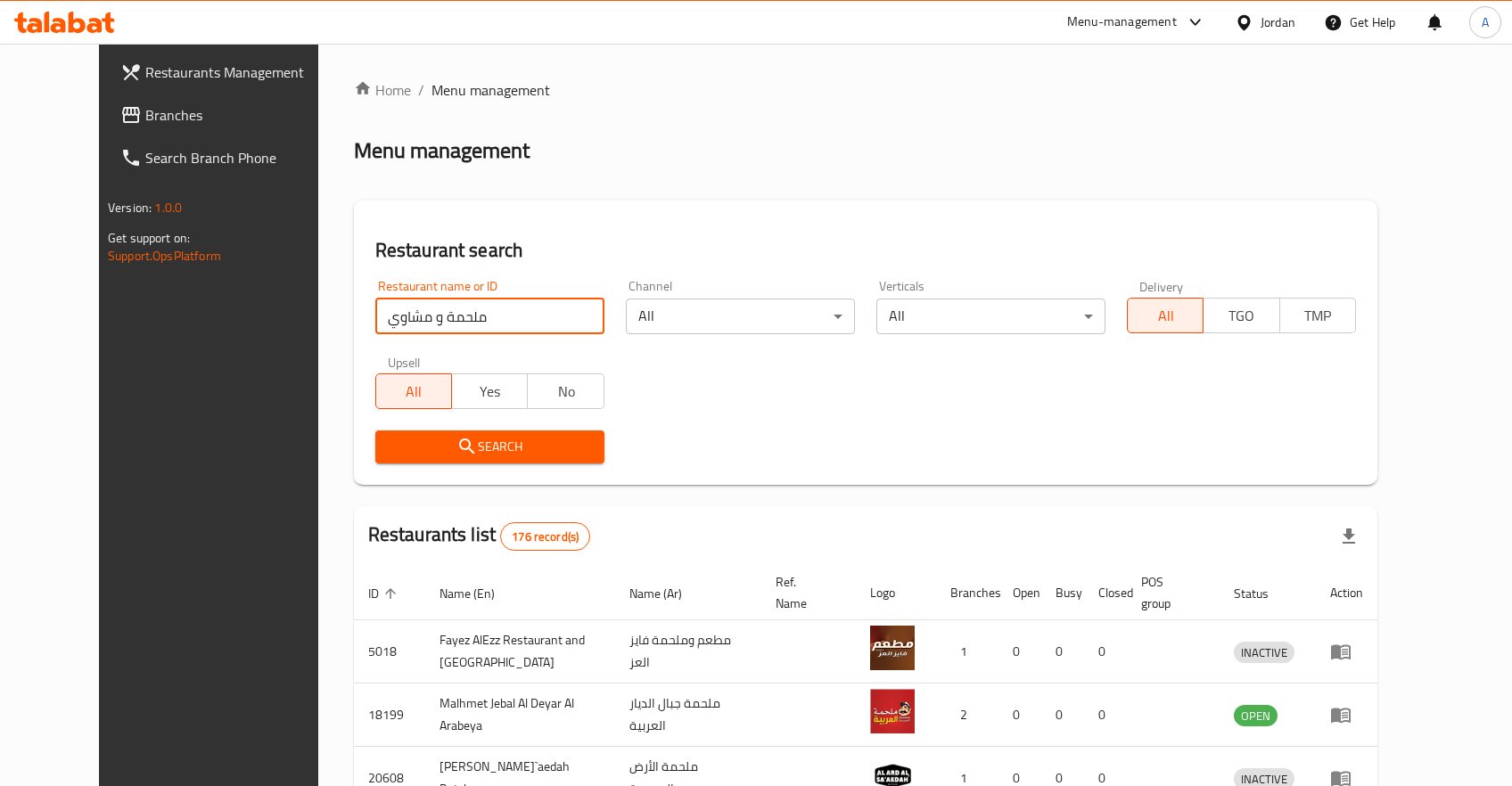
click button "Search" at bounding box center [490, 447] width 229 height 33
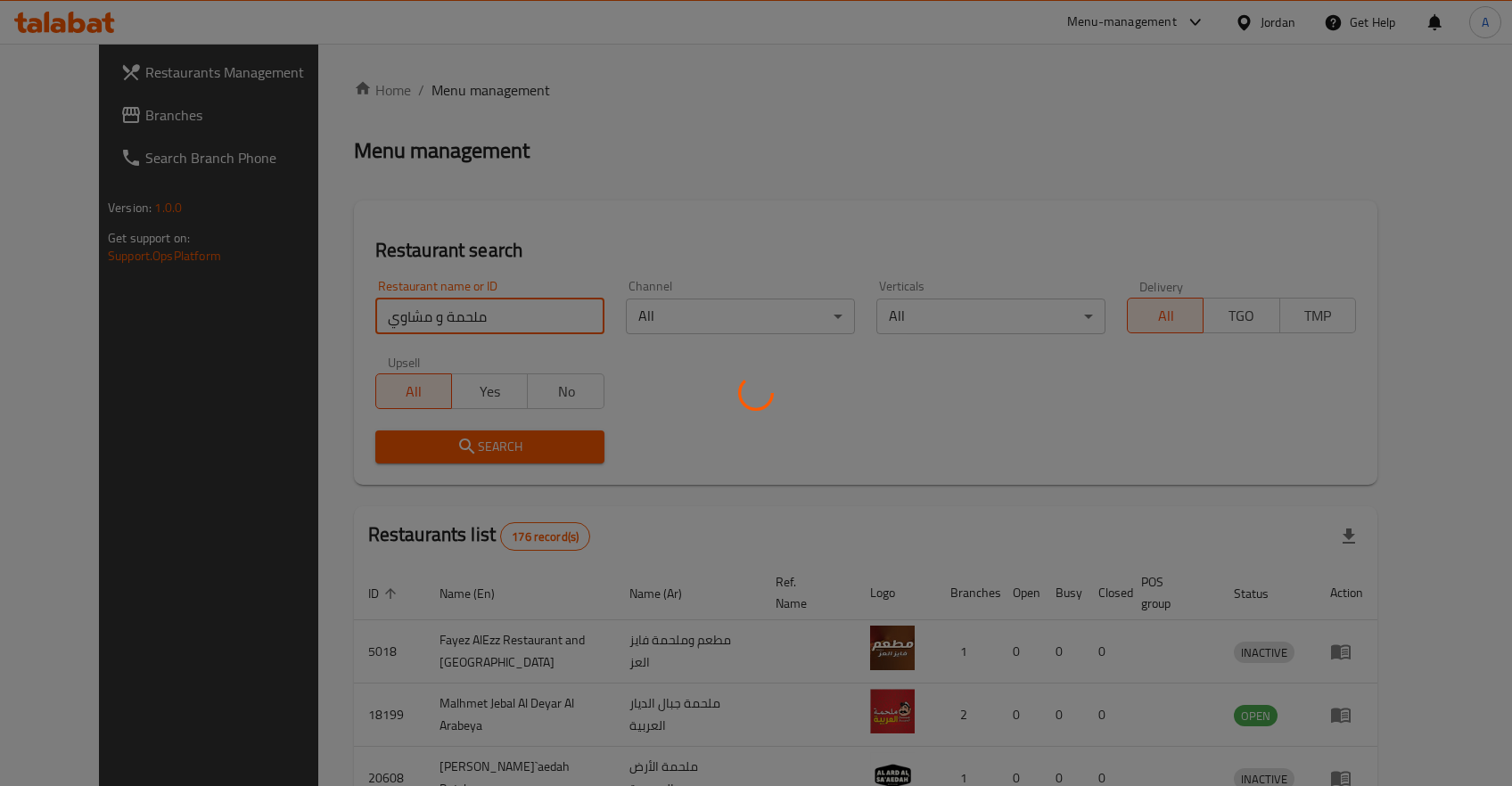
click button "Search" at bounding box center [490, 447] width 229 height 33
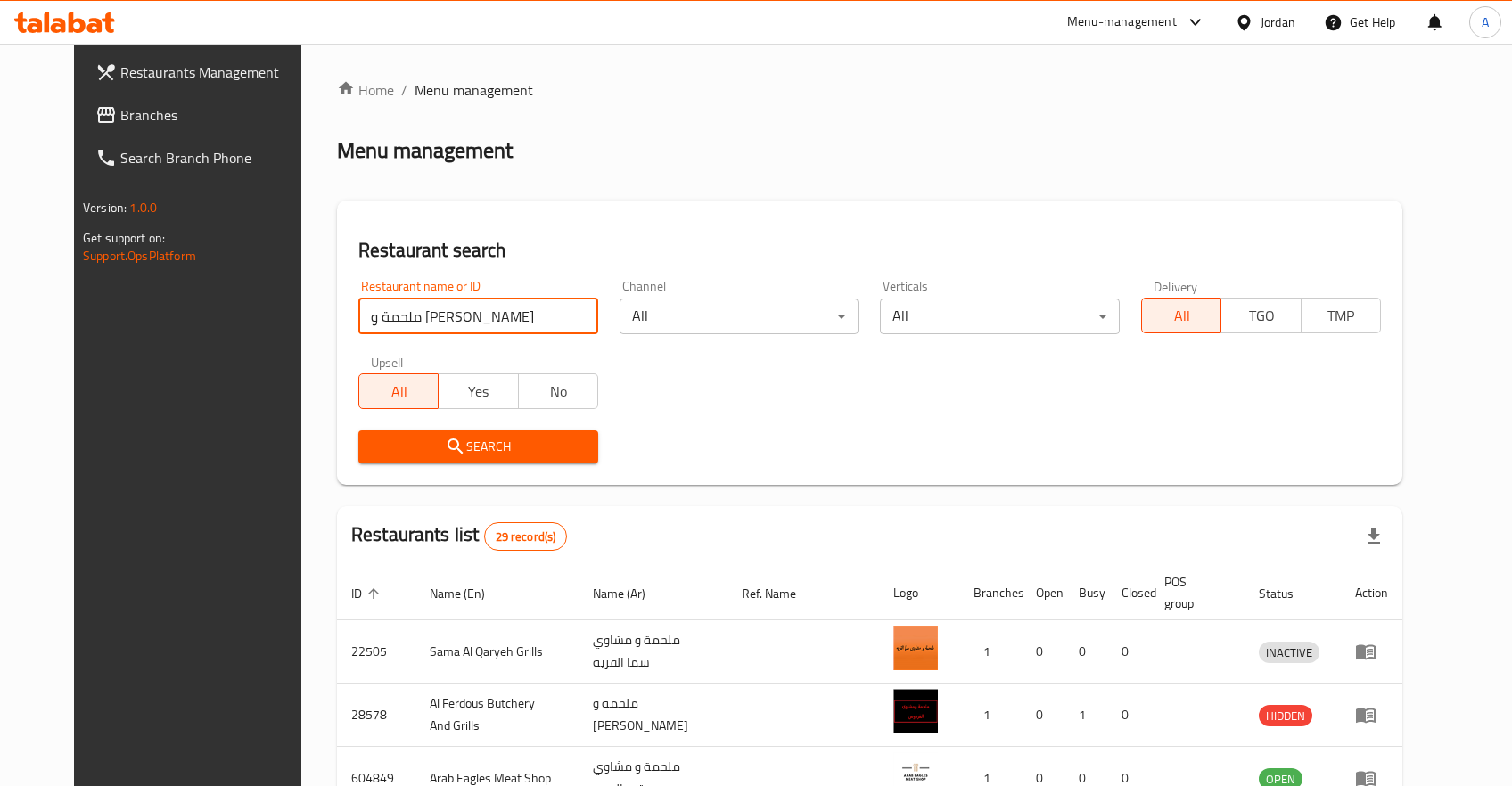
type input "ملحمة و مشاويابو"
type input "[PERSON_NAME]"
click button "Search" at bounding box center [478, 447] width 240 height 33
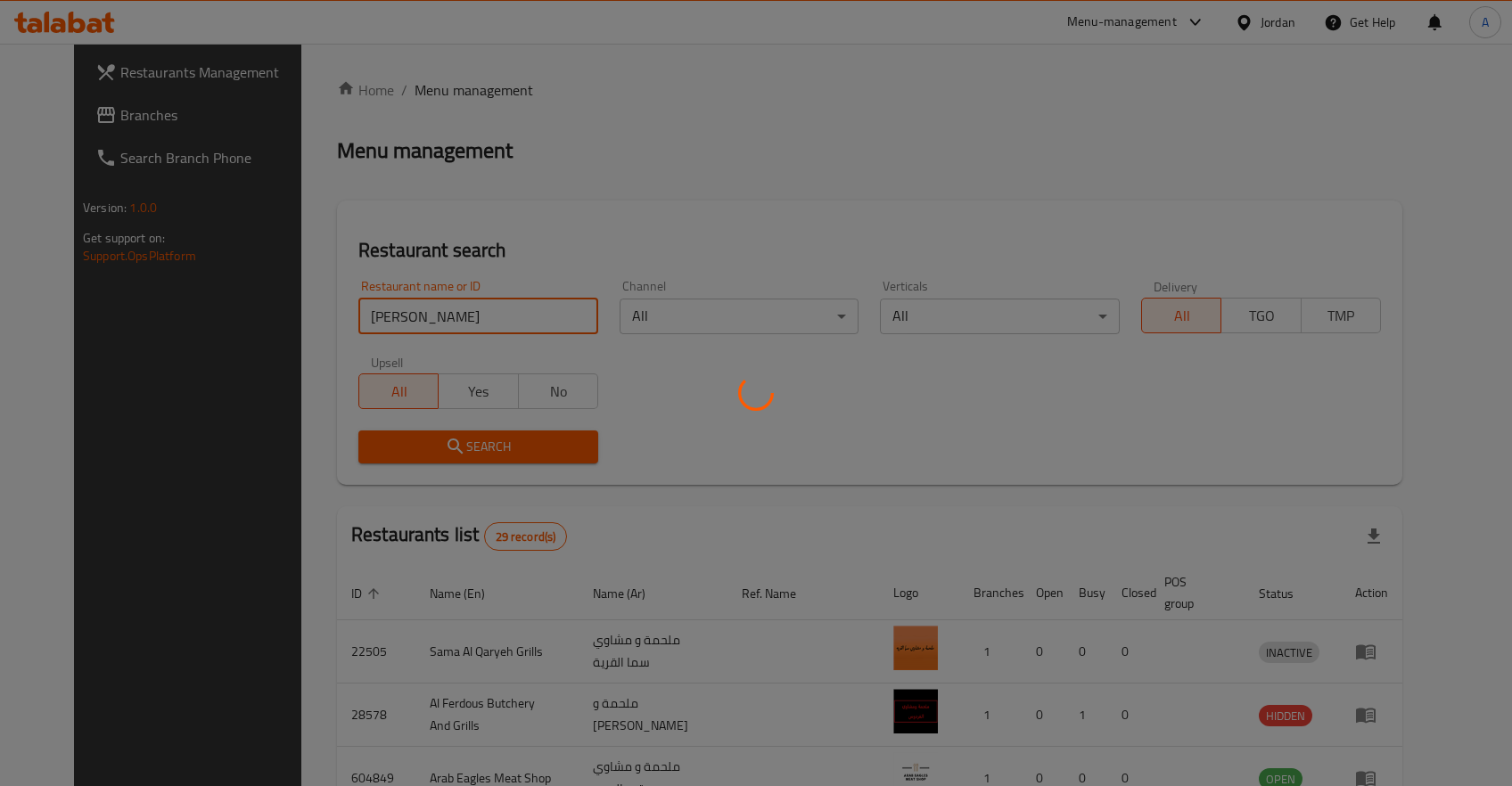
click button "Search" at bounding box center [478, 447] width 240 height 33
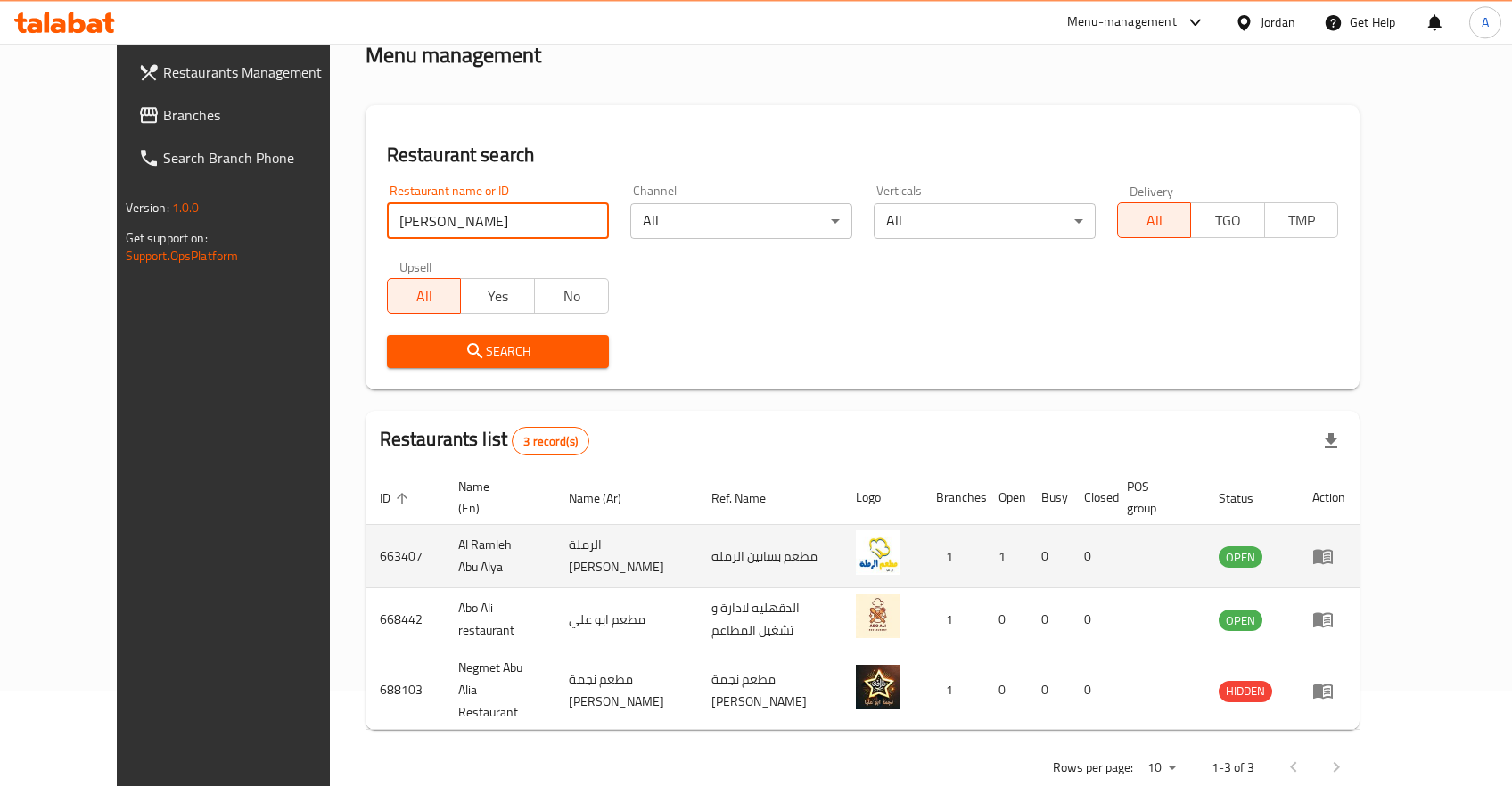
scroll to position [98, 0]
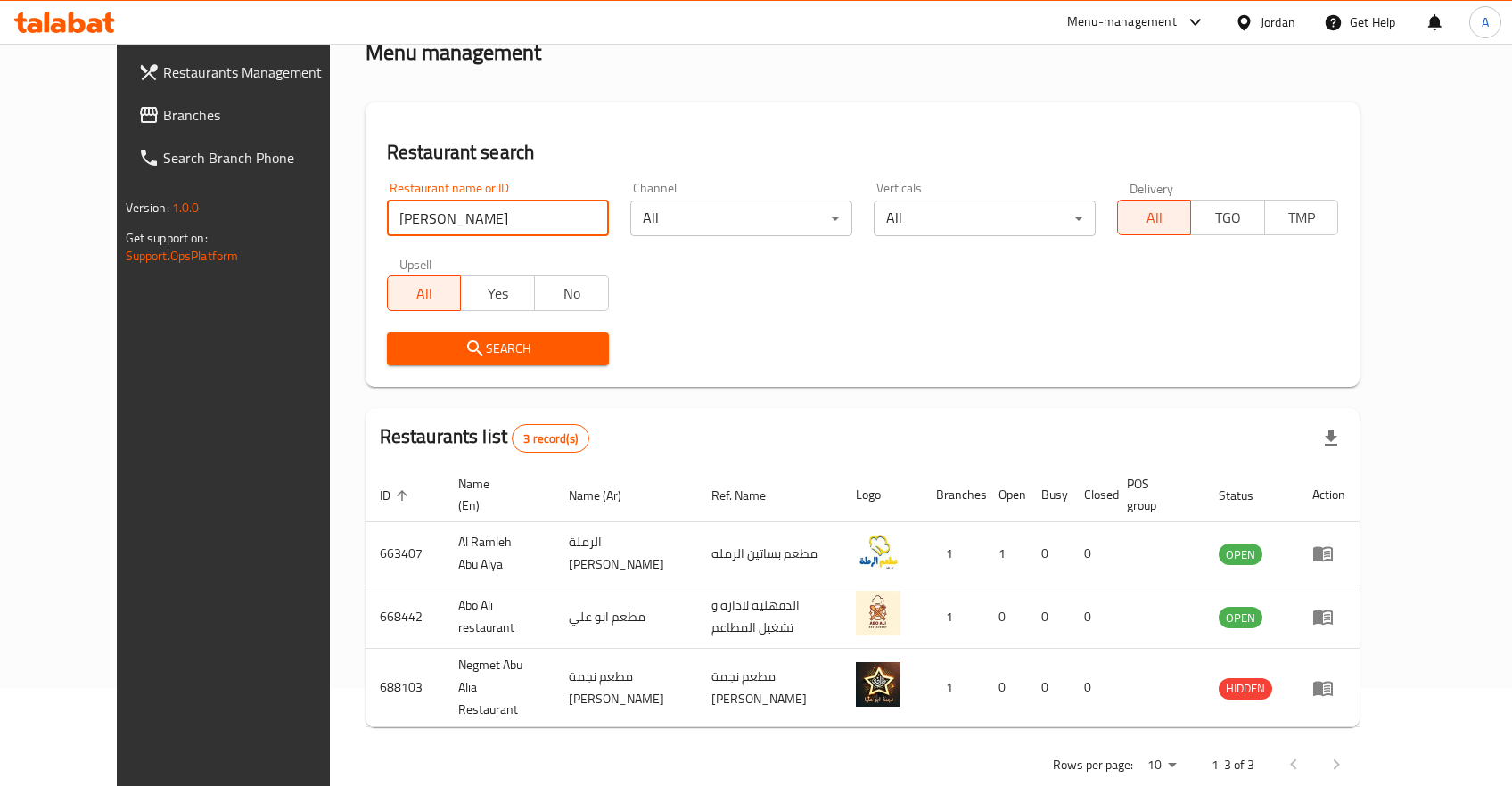
click at [451, 232] on input "[PERSON_NAME]" at bounding box center [498, 218] width 222 height 35
click at [404, 218] on input "search" at bounding box center [498, 218] width 222 height 35
paste input "شام الياسمين"
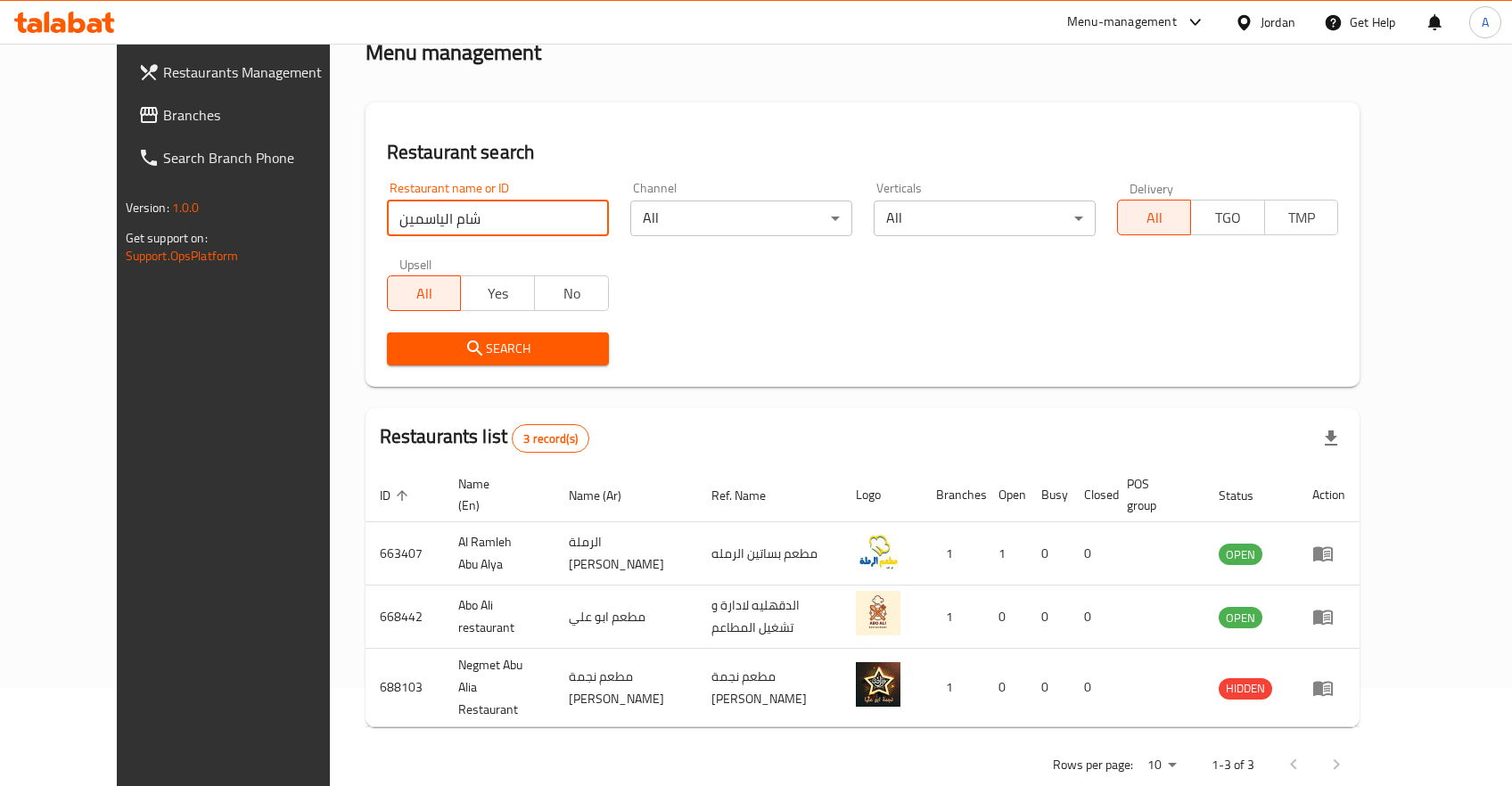
type input "شام الياسمين"
click at [467, 342] on icon "submit" at bounding box center [474, 347] width 15 height 15
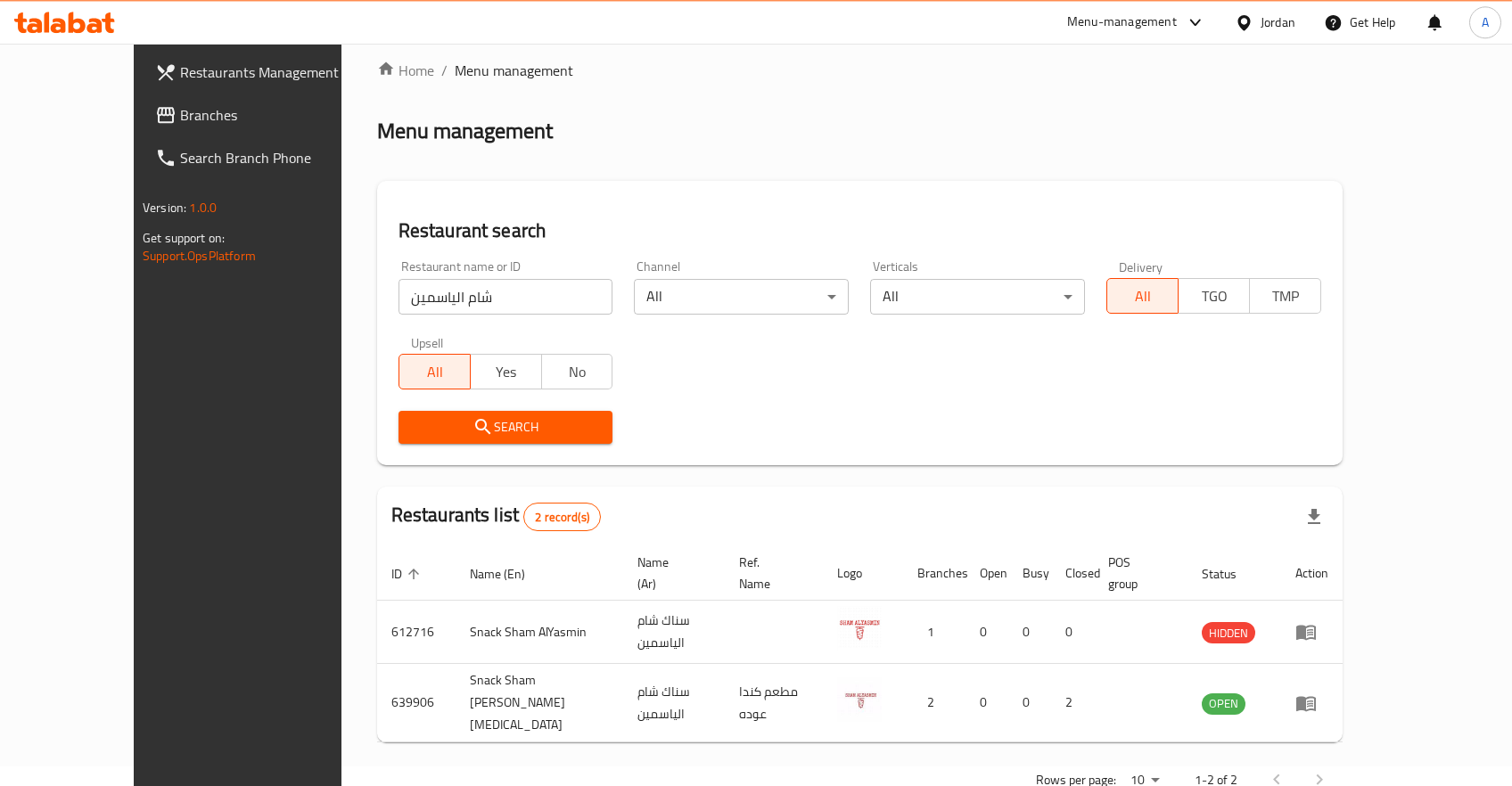
scroll to position [35, 0]
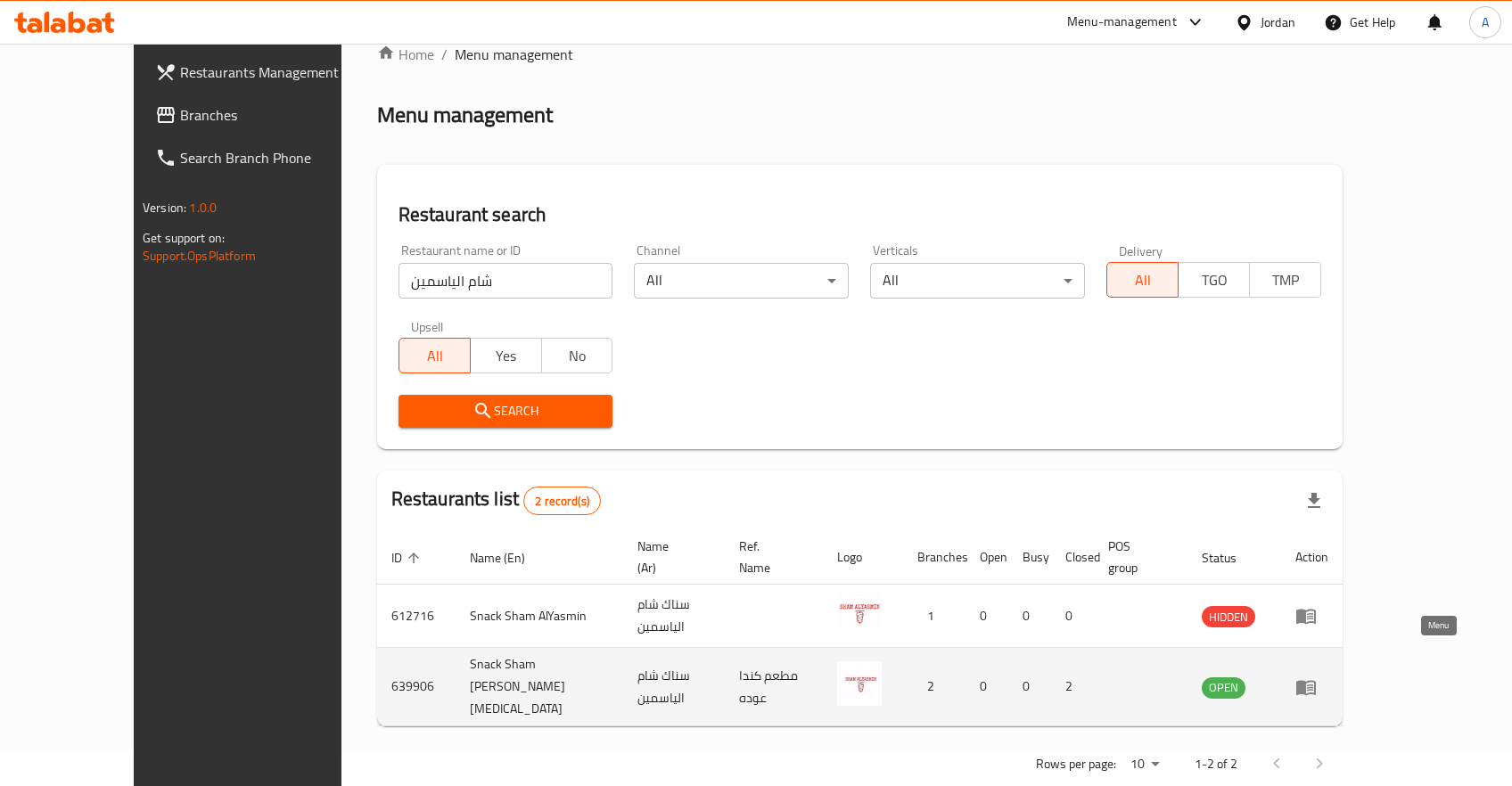
click at [1316, 680] on icon "enhanced table" at bounding box center [1307, 687] width 20 height 15
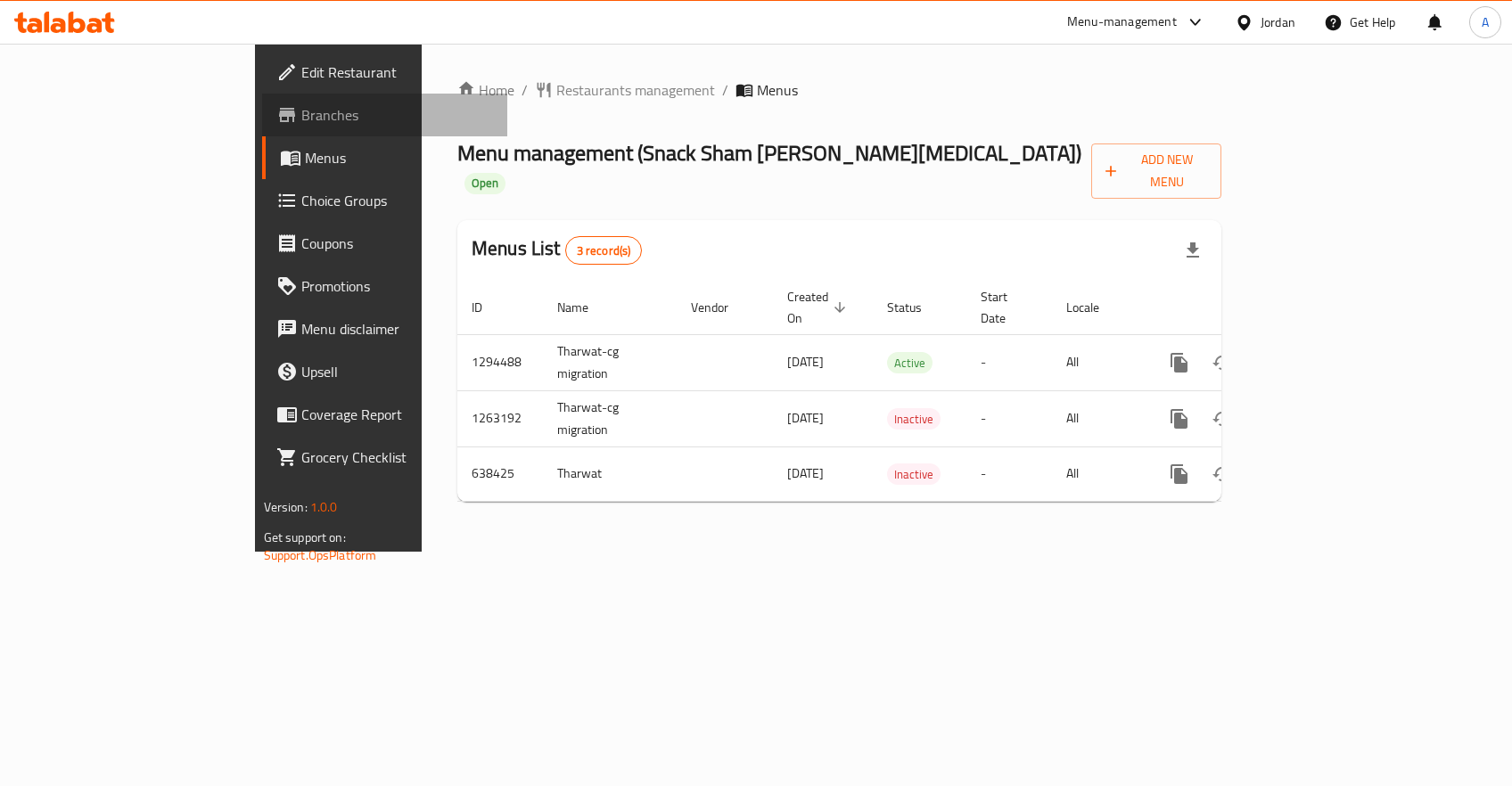
click at [301, 121] on span "Branches" at bounding box center [397, 115] width 192 height 22
